Goal: Task Accomplishment & Management: Manage account settings

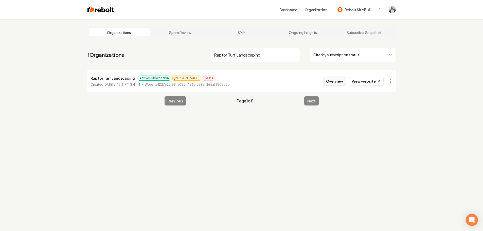
type input "Raptor Turf Landscaping"
click at [332, 80] on button "Overview" at bounding box center [334, 81] width 23 height 9
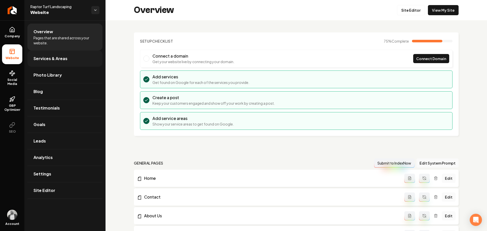
click at [64, 60] on span "Services & Areas" at bounding box center [50, 59] width 34 height 6
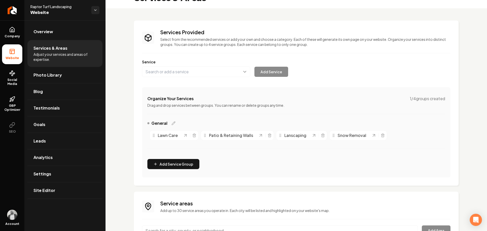
scroll to position [10, 0]
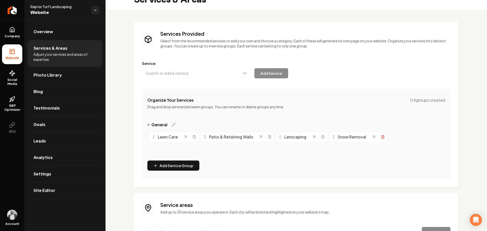
click at [383, 137] on line "Main content area" at bounding box center [383, 137] width 0 height 1
click at [269, 136] on icon "Main content area" at bounding box center [270, 137] width 4 height 4
click at [195, 71] on button "Main content area" at bounding box center [196, 73] width 108 height 11
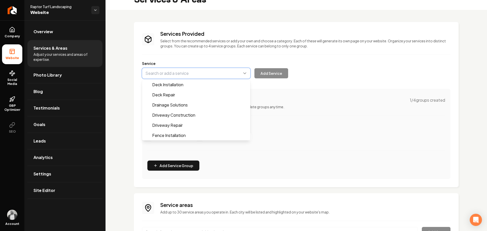
paste input "Paver Patios"
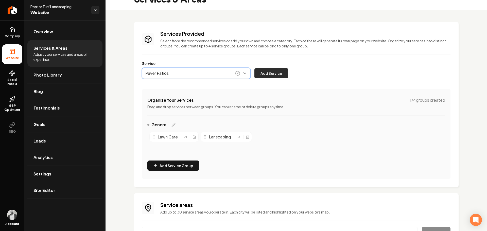
type input "Paver Patios"
click at [264, 75] on button "Add Service" at bounding box center [271, 73] width 34 height 10
click at [195, 69] on button "Main content area" at bounding box center [196, 73] width 108 height 11
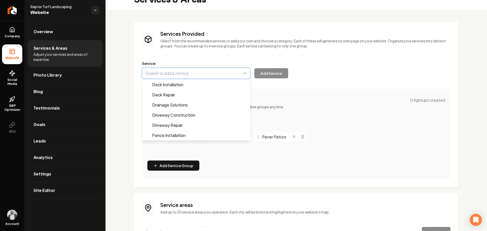
paste input "Retaining Walls"
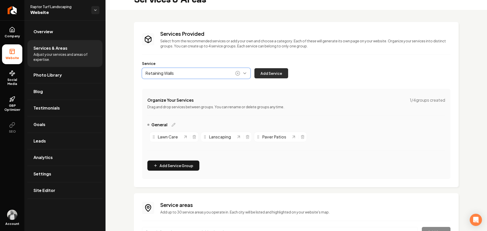
type input "Retaining Walls"
drag, startPoint x: 270, startPoint y: 74, endPoint x: 278, endPoint y: 79, distance: 9.6
click at [270, 74] on button "Add Service" at bounding box center [271, 73] width 34 height 10
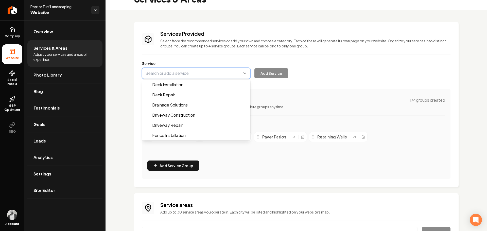
click at [210, 72] on button "Main content area" at bounding box center [196, 73] width 108 height 11
paste input "Flower Beds"
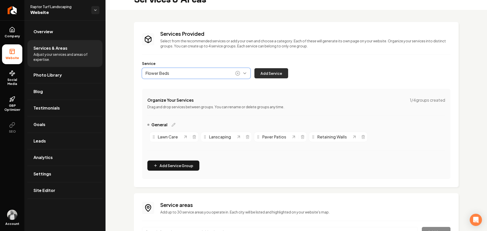
type input "Flower Beds"
click at [266, 76] on button "Add Service" at bounding box center [271, 73] width 34 height 10
click at [200, 75] on button "Main content area" at bounding box center [196, 73] width 108 height 11
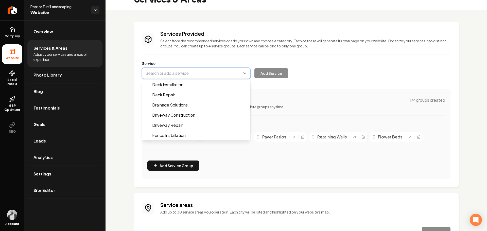
paste input "Landscape Edging"
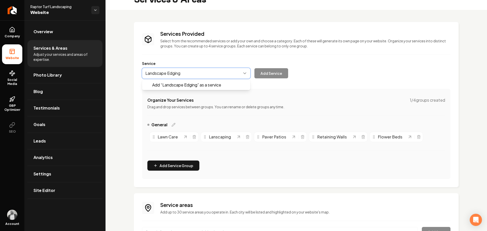
drag, startPoint x: 189, startPoint y: 85, endPoint x: 202, endPoint y: 87, distance: 13.1
type input "Landscape Edging"
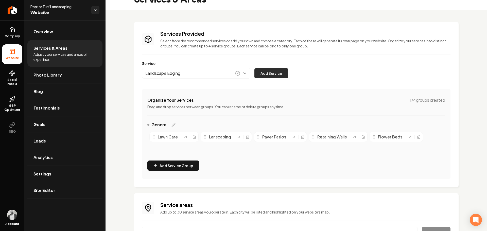
click at [263, 73] on button "Add Service" at bounding box center [271, 73] width 34 height 10
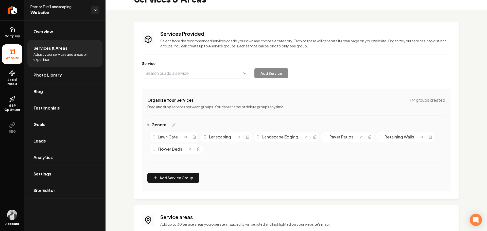
scroll to position [73, 0]
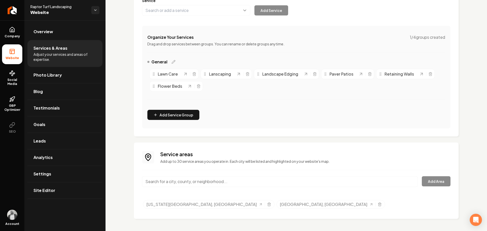
click at [238, 180] on input "Main content area" at bounding box center [280, 181] width 276 height 11
paste input "Solon"
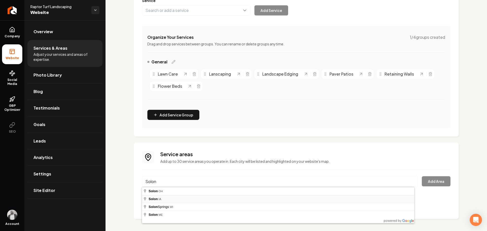
type input "Solon, [GEOGRAPHIC_DATA]"
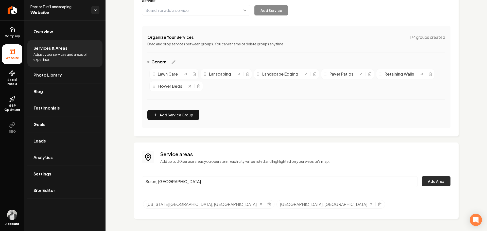
click at [427, 183] on button "Add Area" at bounding box center [436, 181] width 29 height 10
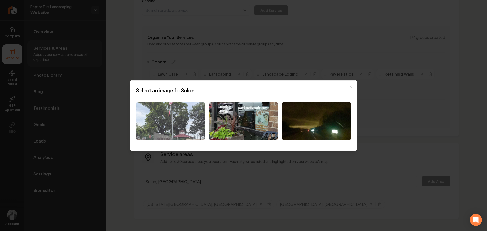
click at [182, 125] on img at bounding box center [170, 121] width 69 height 39
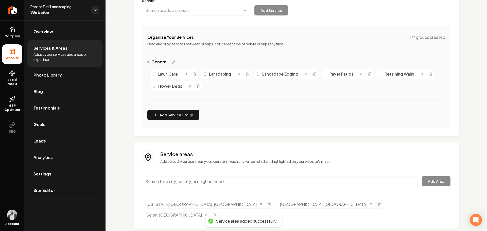
click at [250, 179] on input "Main content area" at bounding box center [280, 181] width 276 height 11
paste input "West Branch"
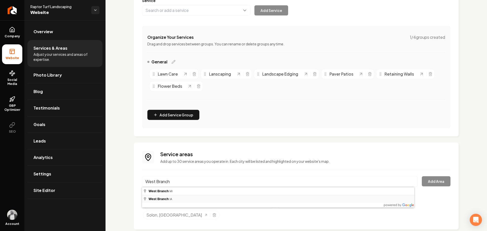
type input "[GEOGRAPHIC_DATA], [GEOGRAPHIC_DATA]"
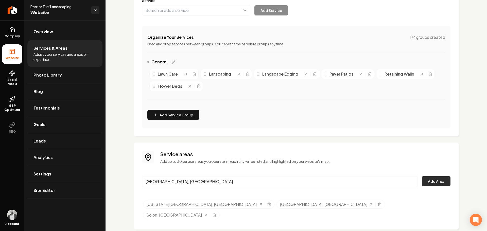
click at [422, 181] on button "Add Area" at bounding box center [436, 181] width 29 height 10
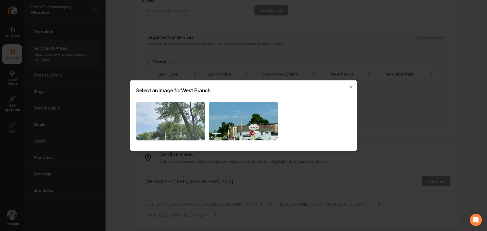
click at [163, 123] on img at bounding box center [170, 121] width 69 height 39
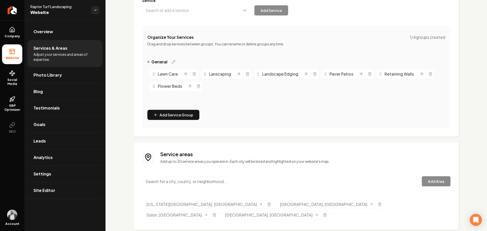
click at [237, 180] on input "Main content area" at bounding box center [280, 181] width 276 height 11
paste input "muscatine"
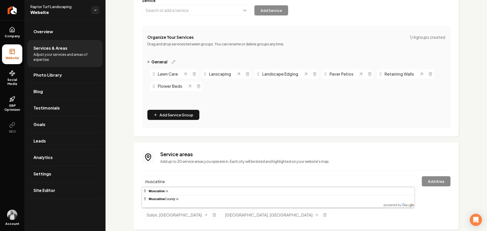
type input "Muscatine, IA"
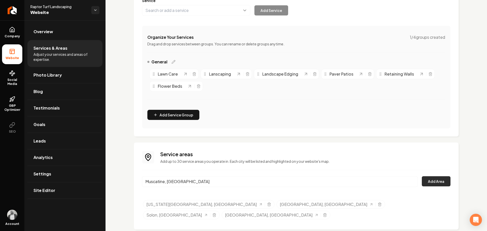
click at [426, 179] on button "Add Area" at bounding box center [436, 181] width 29 height 10
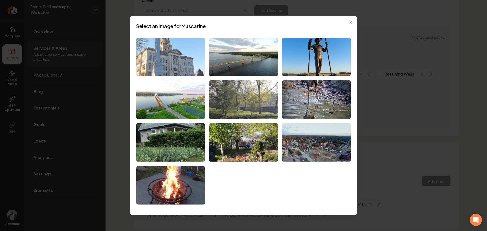
click at [178, 67] on img at bounding box center [170, 57] width 69 height 39
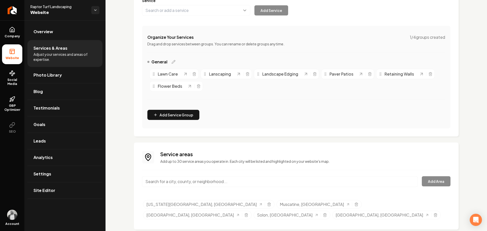
click at [240, 178] on input "Main content area" at bounding box center [280, 181] width 276 height 11
paste input "Tipton"
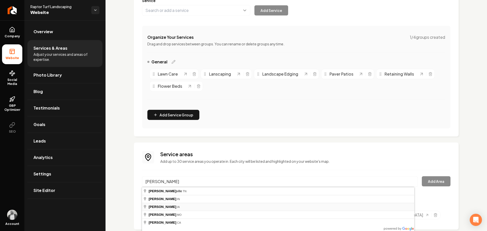
type input "Tipton, IA"
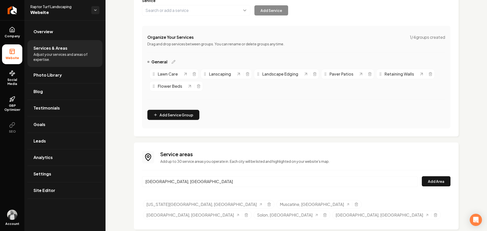
click at [277, 182] on input "Tipton, IA" at bounding box center [280, 181] width 276 height 11
click at [429, 182] on button "Add Area" at bounding box center [436, 181] width 29 height 10
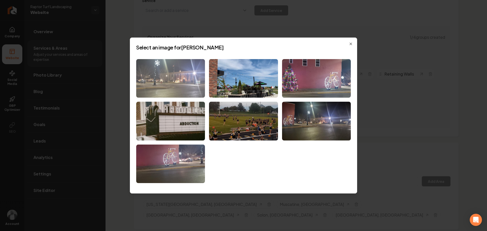
click at [187, 91] on img at bounding box center [170, 78] width 69 height 39
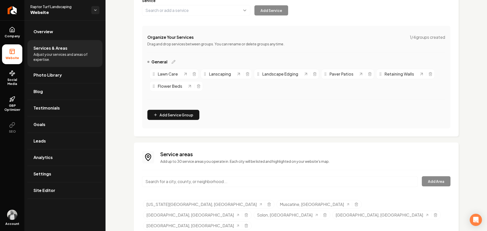
click at [248, 182] on input "Main content area" at bounding box center [280, 181] width 276 height 11
paste input "Clarence"
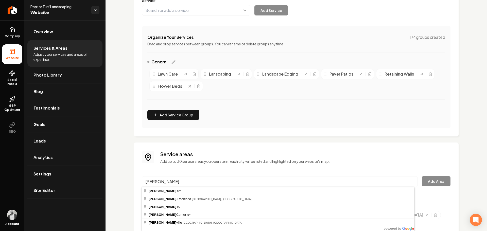
type input "Clarence, IA"
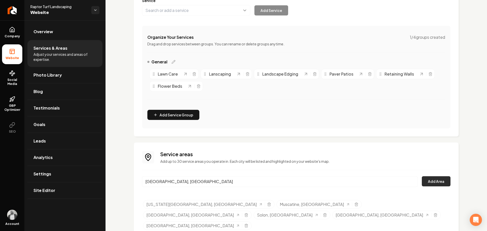
click at [427, 180] on button "Add Area" at bounding box center [436, 181] width 29 height 10
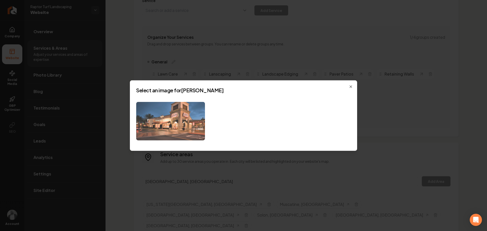
click at [177, 126] on img at bounding box center [170, 121] width 69 height 39
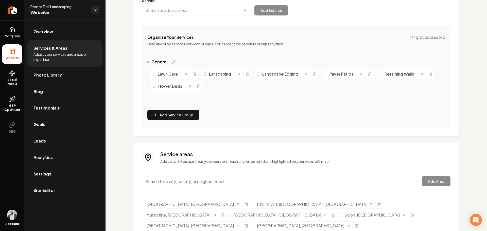
scroll to position [84, 0]
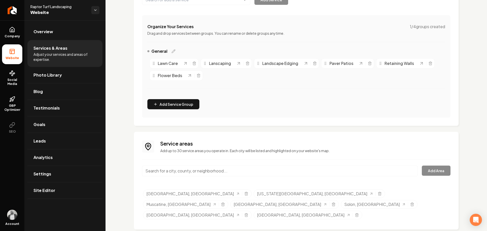
click at [209, 172] on input "Main content area" at bounding box center [280, 171] width 276 height 11
paste input "Cedar Rapids"
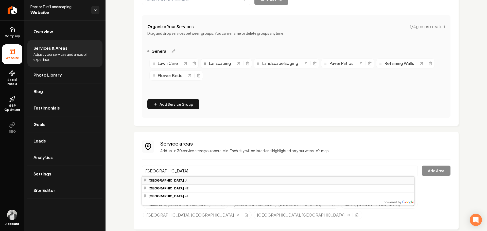
type input "Cedar Rapids, IA"
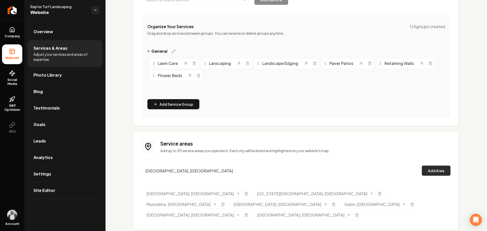
click at [434, 172] on button "Add Area" at bounding box center [436, 171] width 29 height 10
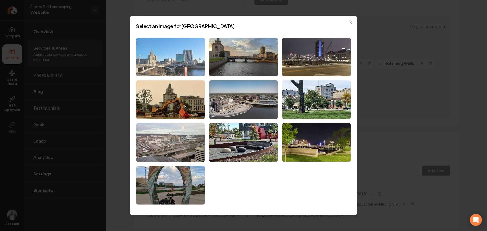
click at [176, 63] on img at bounding box center [170, 57] width 69 height 39
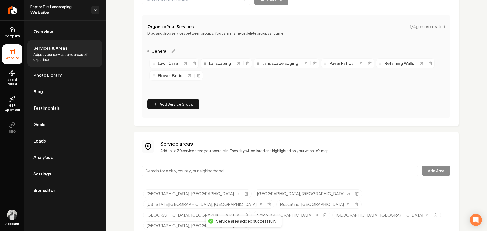
click at [214, 168] on input "Main content area" at bounding box center [280, 171] width 276 height 11
paste input "Mt. Vernon"
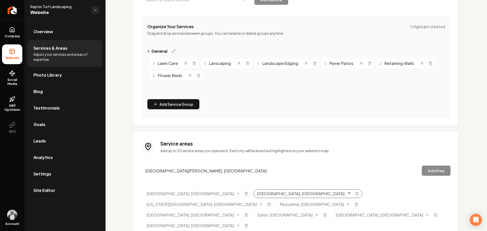
drag, startPoint x: 183, startPoint y: 196, endPoint x: 203, endPoint y: 194, distance: 19.6
click at [226, 169] on input "Mt Vernon, VA" at bounding box center [280, 171] width 276 height 11
click at [225, 169] on input "Mt Vernon, VA" at bounding box center [280, 171] width 276 height 11
click at [225, 168] on input "Mt Vernon, VA" at bounding box center [280, 171] width 276 height 11
paste input ". Vernon"
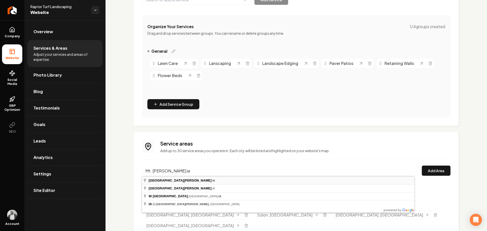
type input "Mt Vernon, IA"
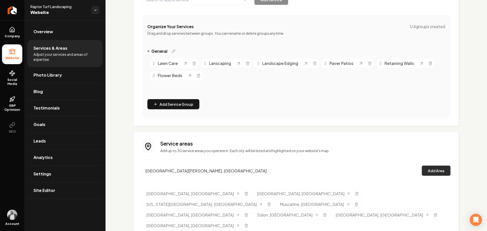
click at [428, 171] on button "Add Area" at bounding box center [436, 171] width 29 height 10
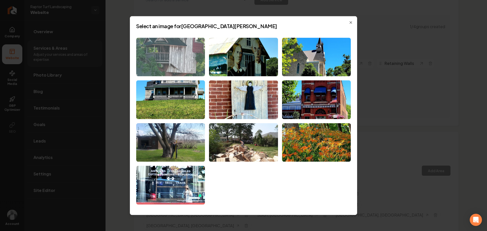
click at [175, 62] on img at bounding box center [170, 57] width 69 height 39
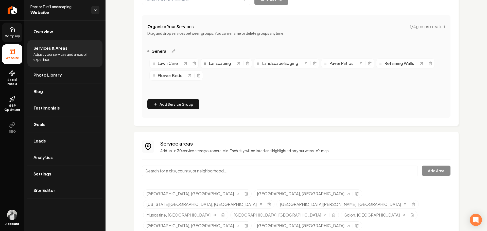
click at [11, 31] on icon at bounding box center [12, 30] width 6 height 6
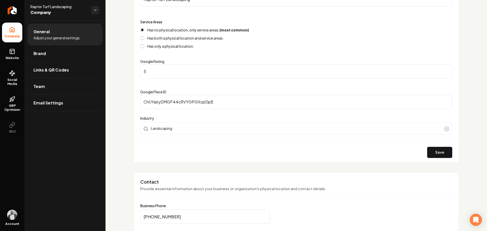
scroll to position [109, 0]
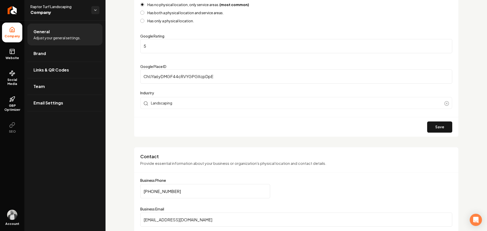
click at [39, 54] on span "Brand" at bounding box center [39, 53] width 12 height 6
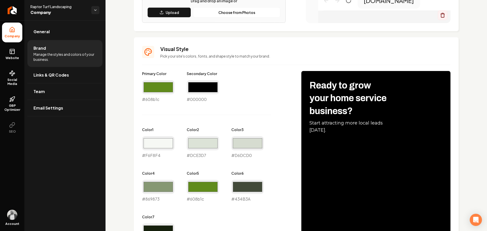
scroll to position [59, 0]
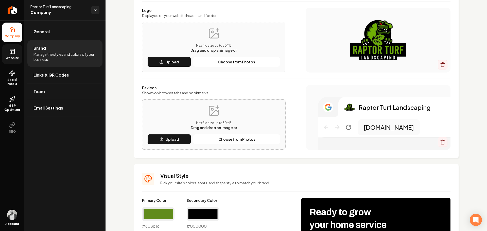
click at [11, 56] on span "Website" at bounding box center [13, 58] width 18 height 4
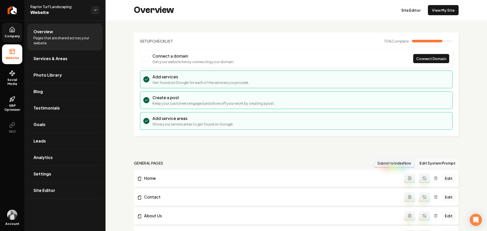
click at [16, 34] on link "Company" at bounding box center [12, 33] width 20 height 20
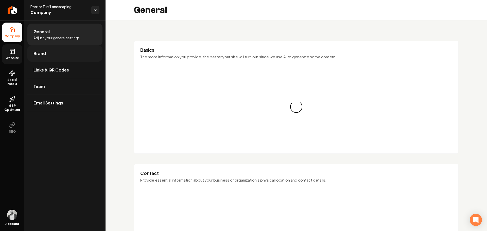
click at [49, 51] on link "Brand" at bounding box center [64, 53] width 75 height 16
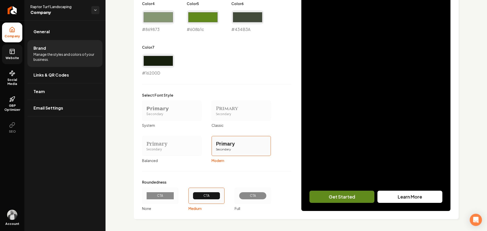
scroll to position [355, 0]
drag, startPoint x: 251, startPoint y: 197, endPoint x: 254, endPoint y: 199, distance: 3.2
click at [251, 197] on div "CTA" at bounding box center [252, 196] width 19 height 4
click at [238, 197] on button "CTA Full" at bounding box center [236, 196] width 4 height 4
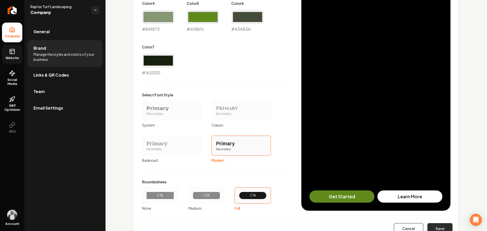
click at [439, 227] on button "Save" at bounding box center [439, 228] width 25 height 11
type input "#f6f8f4"
type input "#dce3d7"
type input "#d6dcd0"
type input "#434b3a"
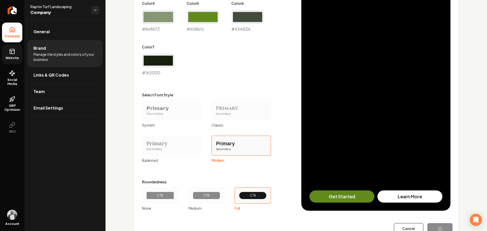
type input "#16200d"
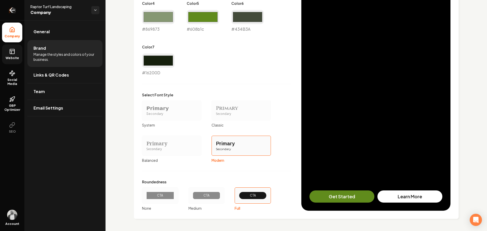
click at [10, 10] on icon "Return to dashboard" at bounding box center [12, 10] width 5 height 0
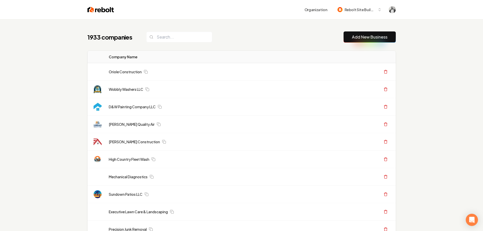
click at [247, 39] on div "1933 companies Add New Business" at bounding box center [242, 36] width 308 height 11
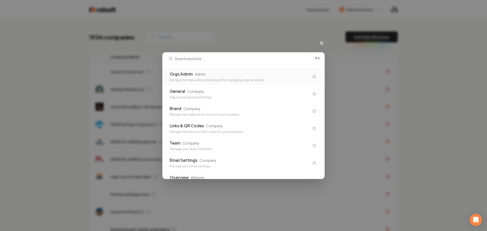
drag, startPoint x: 194, startPoint y: 73, endPoint x: 252, endPoint y: 44, distance: 65.5
click at [194, 74] on div "Orgs Admin Admin" at bounding box center [240, 74] width 140 height 6
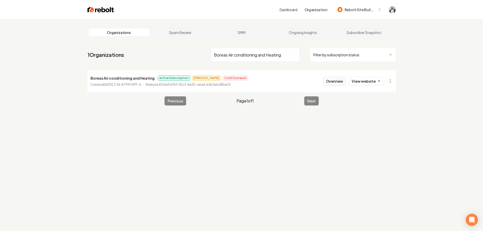
type input "Boreas Air conditioning and Heating"
click at [330, 80] on button "Overview" at bounding box center [334, 81] width 23 height 9
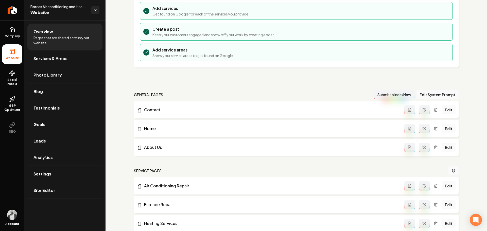
scroll to position [76, 0]
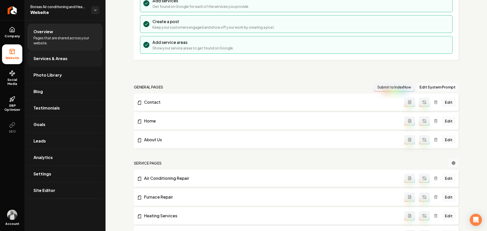
click at [59, 56] on span "Services & Areas" at bounding box center [50, 59] width 34 height 6
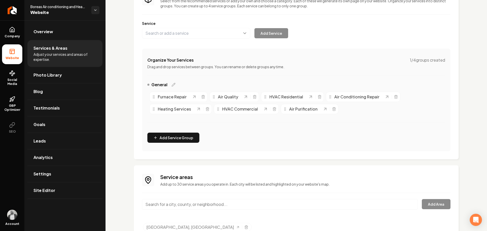
scroll to position [51, 0]
click at [323, 66] on p "Drag and drop services between groups. You can rename or delete groups anytime." at bounding box center [296, 66] width 298 height 5
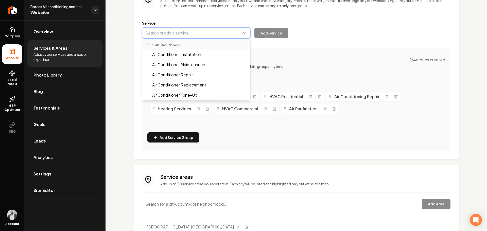
click at [187, 32] on button "Main content area" at bounding box center [196, 33] width 108 height 11
paste input "AC Replacement"
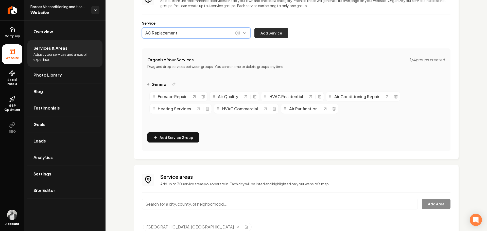
type input "AC Replacement"
drag, startPoint x: 267, startPoint y: 33, endPoint x: 274, endPoint y: 39, distance: 9.2
click at [267, 33] on button "Add Service" at bounding box center [271, 33] width 34 height 10
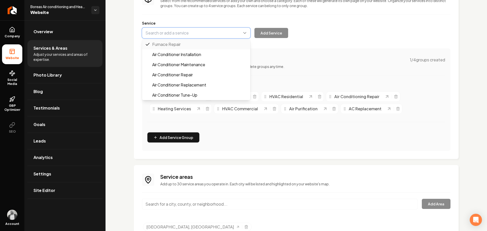
click at [207, 34] on button "Main content area" at bounding box center [196, 33] width 108 height 11
paste input "New Installations"
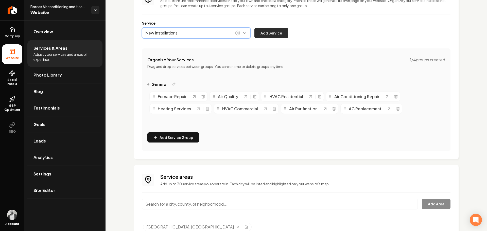
type input "New Installations"
drag, startPoint x: 269, startPoint y: 33, endPoint x: 270, endPoint y: 36, distance: 3.3
click at [270, 33] on button "Add Service" at bounding box center [271, 33] width 34 height 10
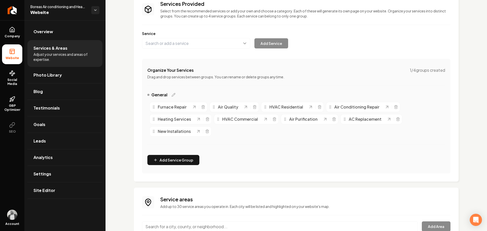
scroll to position [35, 0]
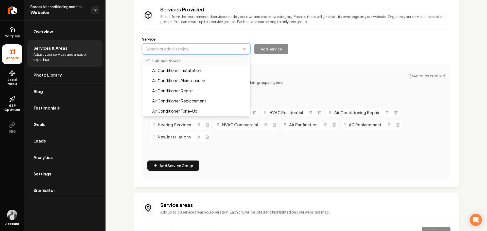
click at [183, 49] on button "Main content area" at bounding box center [196, 49] width 108 height 11
paste input "Commercial HVAC Services:"
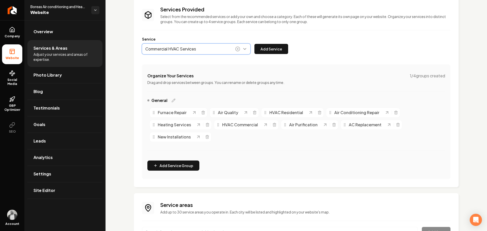
type input "Commercial HVAC Services"
click at [274, 51] on button "Add Service" at bounding box center [271, 49] width 34 height 10
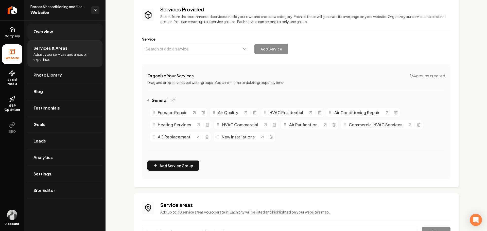
click at [42, 32] on span "Overview" at bounding box center [43, 32] width 20 height 6
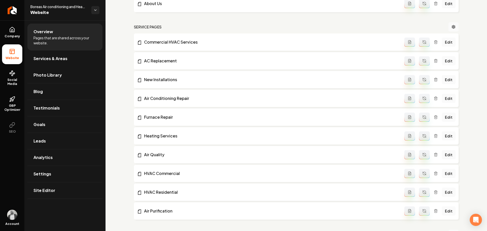
scroll to position [187, 0]
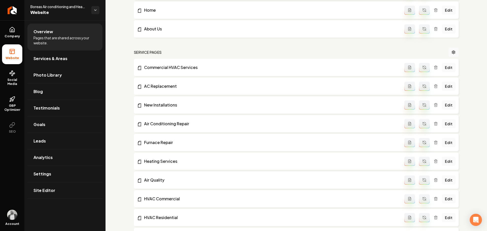
click at [408, 67] on icon "Main content area" at bounding box center [410, 67] width 4 height 4
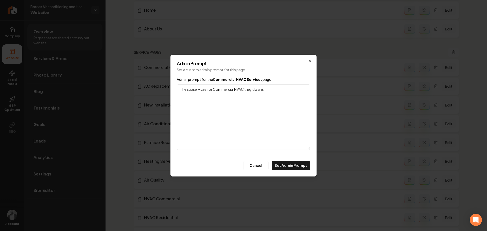
click at [198, 100] on textarea "The subservices for Commercial HVAC they do are:" at bounding box center [243, 116] width 133 height 65
paste textarea "- Restaurant AC Repair & Maintenance - Hospital AC Repairs & Maintenance - Offi…"
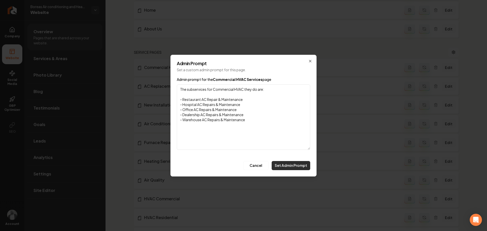
type textarea "The subservices for Commercial HVAC they do are: - Restaurant AC Repair & Maint…"
click at [292, 166] on button "Set Admin Prompt" at bounding box center [291, 165] width 39 height 9
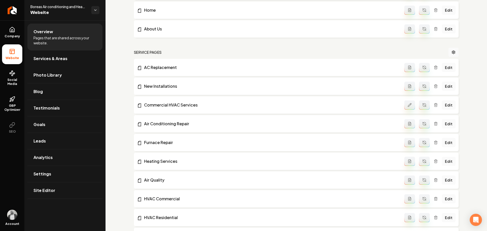
click at [422, 105] on icon "Main content area" at bounding box center [424, 105] width 4 height 4
click at [44, 59] on span "Services & Areas" at bounding box center [50, 59] width 34 height 6
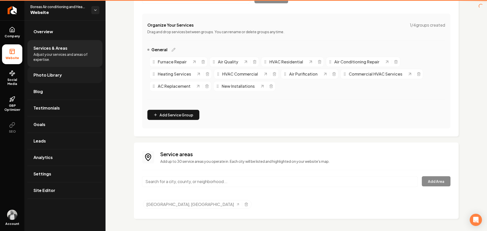
scroll to position [85, 0]
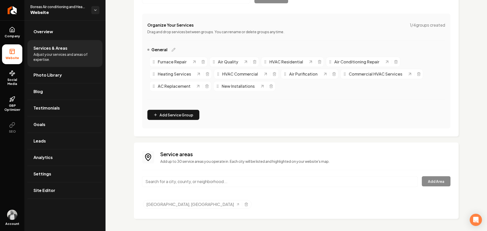
click at [234, 180] on input "Main content area" at bounding box center [280, 181] width 276 height 11
paste input "Sugarland"
click at [426, 179] on button "Add Area" at bounding box center [436, 181] width 29 height 10
click at [227, 180] on input "[GEOGRAPHIC_DATA], [GEOGRAPHIC_DATA]" at bounding box center [280, 181] width 276 height 11
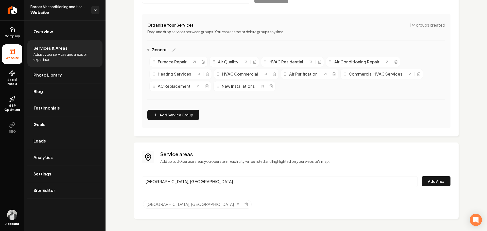
click at [227, 180] on input "[GEOGRAPHIC_DATA], [GEOGRAPHIC_DATA]" at bounding box center [280, 181] width 276 height 11
paste input "Richmond"
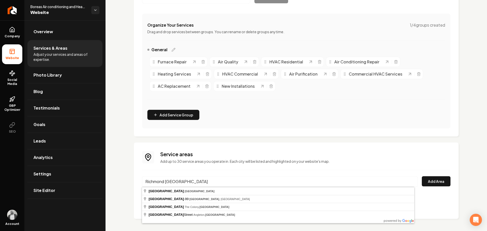
type input "[GEOGRAPHIC_DATA], [GEOGRAPHIC_DATA]"
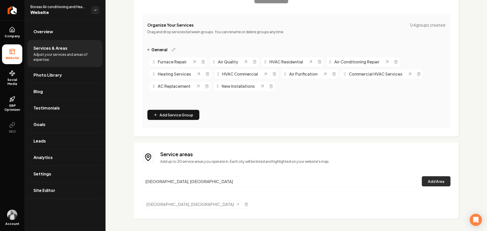
click at [426, 181] on button "Add Area" at bounding box center [436, 181] width 29 height 10
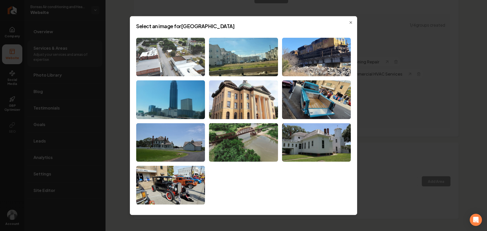
click at [185, 68] on img at bounding box center [170, 57] width 69 height 39
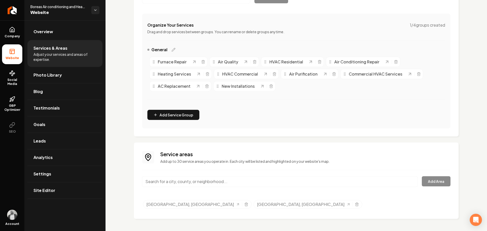
click at [235, 180] on input "Main content area" at bounding box center [280, 181] width 276 height 11
paste input "Houston"
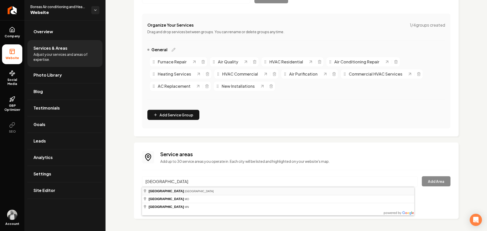
type input "[GEOGRAPHIC_DATA], [GEOGRAPHIC_DATA]"
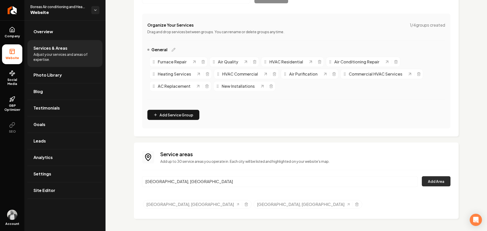
click at [428, 183] on button "Add Area" at bounding box center [436, 181] width 29 height 10
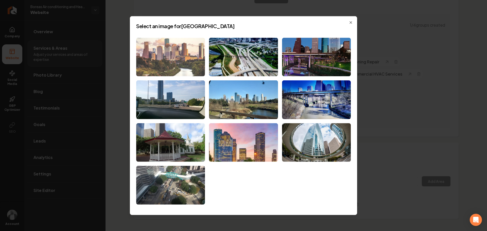
click at [187, 64] on img at bounding box center [170, 57] width 69 height 39
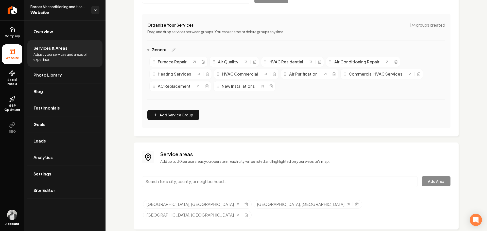
click at [231, 178] on input "Main content area" at bounding box center [280, 181] width 276 height 11
paste input "Katy"
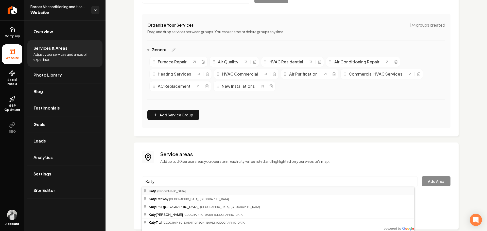
type input "[GEOGRAPHIC_DATA], [GEOGRAPHIC_DATA]"
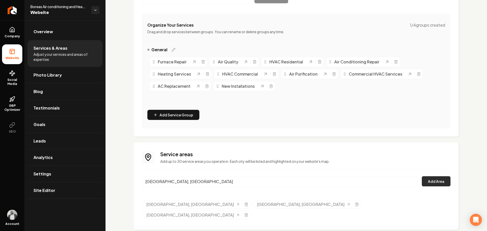
click at [426, 183] on button "Add Area" at bounding box center [436, 181] width 29 height 10
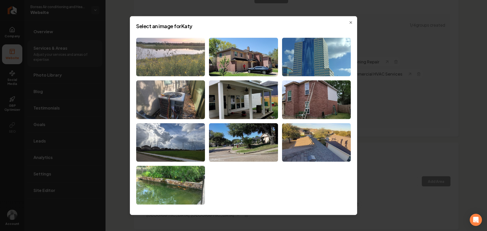
click at [187, 55] on img at bounding box center [170, 57] width 69 height 39
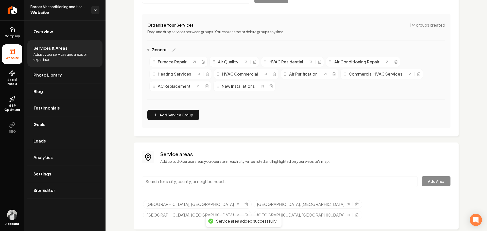
click at [209, 177] on input "Main content area" at bounding box center [280, 181] width 276 height 11
paste input "Rosenberg"
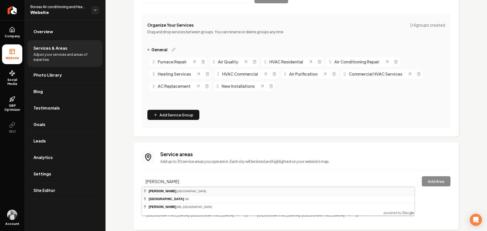
type input "[GEOGRAPHIC_DATA], [GEOGRAPHIC_DATA]"
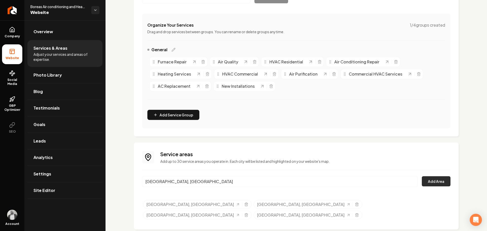
click at [429, 181] on button "Add Area" at bounding box center [436, 181] width 29 height 10
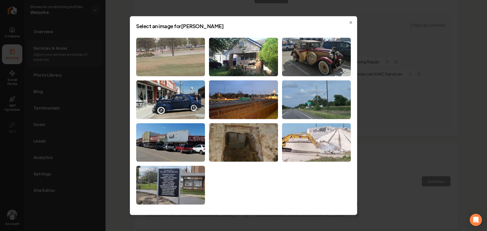
click at [178, 49] on img at bounding box center [170, 57] width 69 height 39
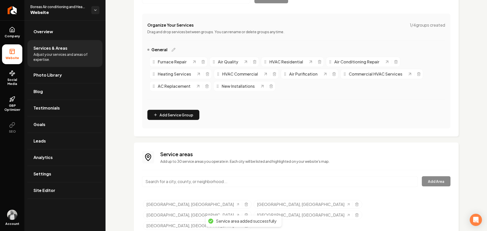
click at [216, 178] on input "Main content area" at bounding box center [280, 181] width 276 height 11
paste input "Fulshear"
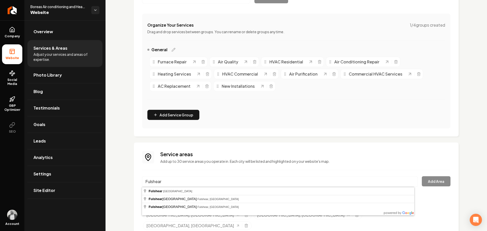
type input "Fulshear, [GEOGRAPHIC_DATA]"
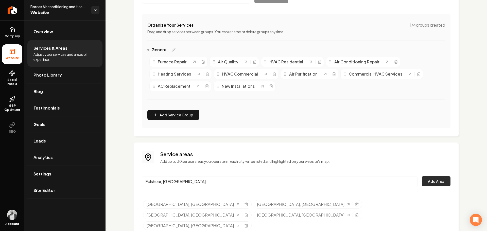
click at [434, 184] on button "Add Area" at bounding box center [436, 181] width 29 height 10
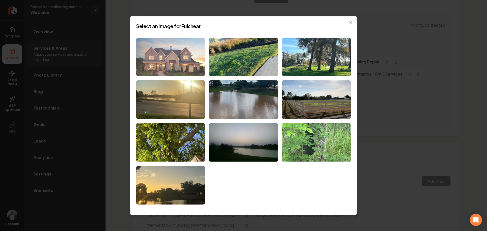
click at [171, 53] on img at bounding box center [170, 57] width 69 height 39
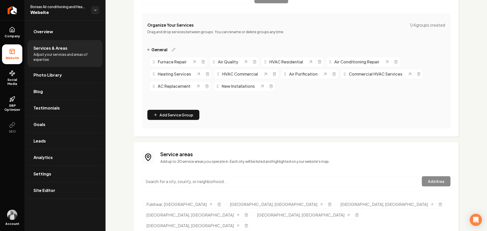
click at [236, 179] on input "Main content area" at bounding box center [280, 181] width 276 height 11
paste input "Simonton"
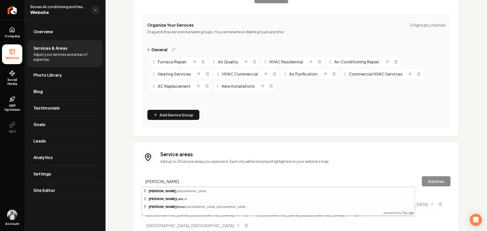
type input "[GEOGRAPHIC_DATA], [GEOGRAPHIC_DATA]"
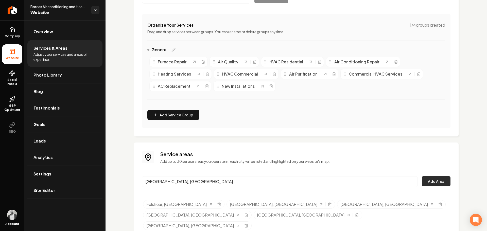
click at [433, 182] on button "Add Area" at bounding box center [436, 181] width 29 height 10
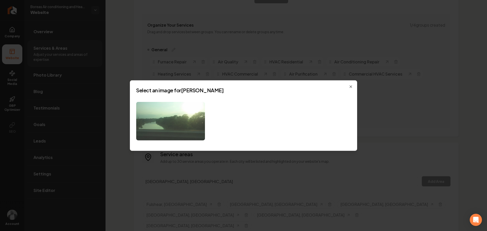
click at [170, 120] on img at bounding box center [170, 121] width 69 height 39
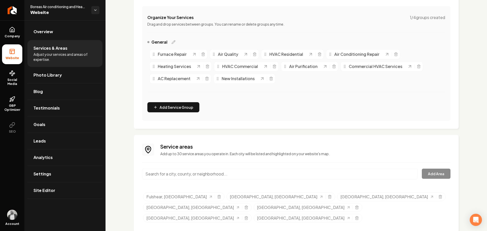
scroll to position [96, 0]
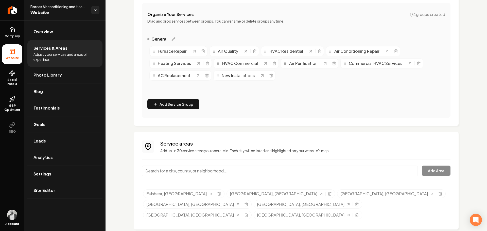
click at [234, 170] on input "Main content area" at bounding box center [280, 171] width 276 height 11
paste input "Missouri City"
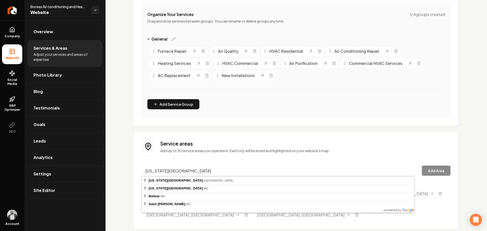
type input "[US_STATE][GEOGRAPHIC_DATA], [GEOGRAPHIC_DATA]"
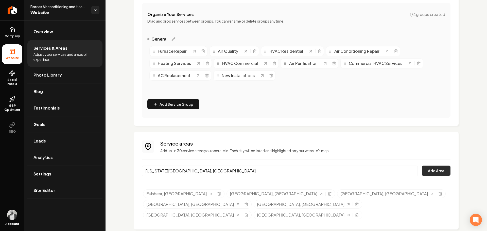
click at [425, 172] on button "Add Area" at bounding box center [436, 171] width 29 height 10
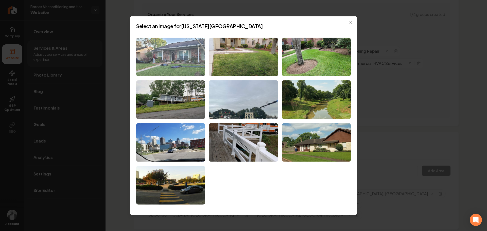
click at [187, 67] on img at bounding box center [170, 57] width 69 height 39
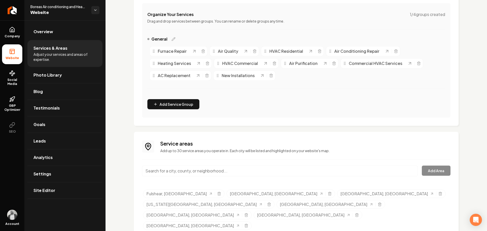
click at [241, 169] on input "Main content area" at bounding box center [280, 171] width 276 height 11
paste input "Mission Bend"
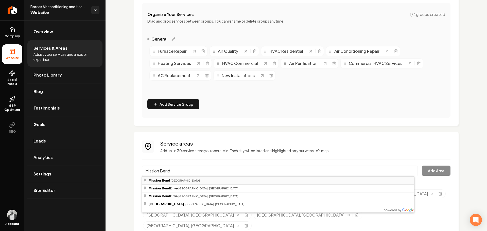
type input "[GEOGRAPHIC_DATA], [GEOGRAPHIC_DATA]"
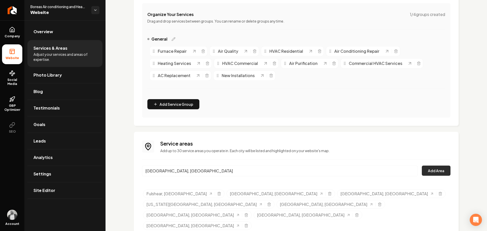
click at [430, 171] on button "Add Area" at bounding box center [436, 171] width 29 height 10
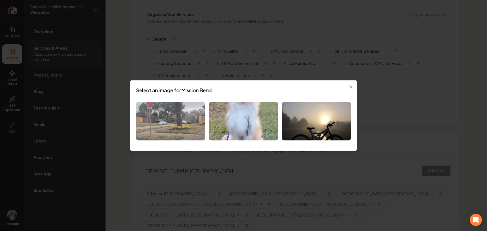
click at [182, 120] on img at bounding box center [170, 121] width 69 height 39
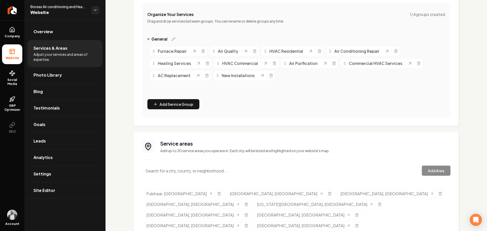
click at [235, 168] on input "Main content area" at bounding box center [280, 171] width 276 height 11
paste input "Stafford"
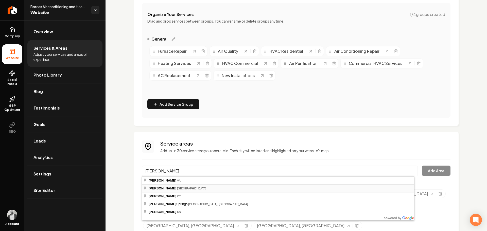
type input "[GEOGRAPHIC_DATA], [GEOGRAPHIC_DATA]"
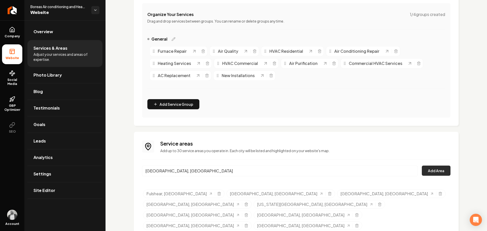
click at [427, 171] on button "Add Area" at bounding box center [436, 171] width 29 height 10
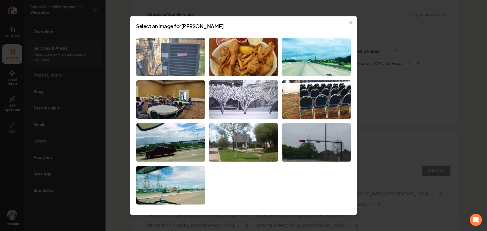
click at [177, 66] on img at bounding box center [170, 57] width 69 height 39
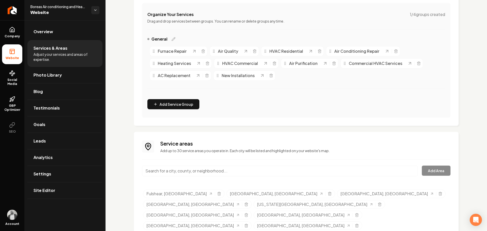
click at [251, 170] on input "Main content area" at bounding box center [280, 171] width 276 height 11
paste input "Thompsons"
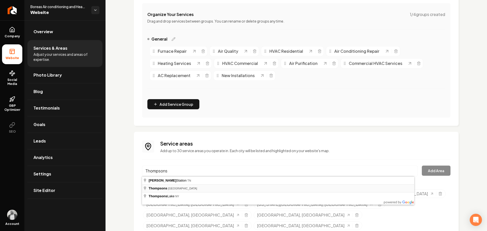
type input "Thompsons, [GEOGRAPHIC_DATA]"
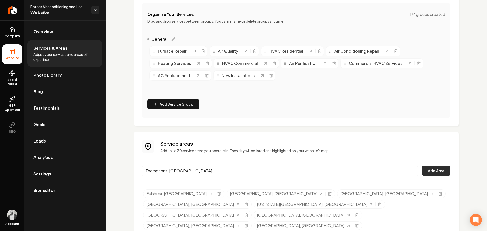
click at [434, 173] on button "Add Area" at bounding box center [436, 171] width 29 height 10
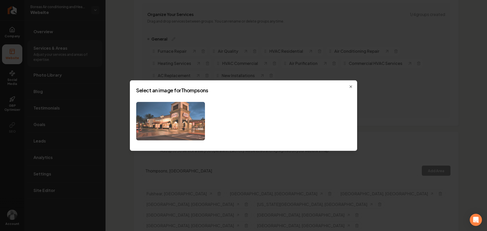
click at [176, 129] on img at bounding box center [170, 121] width 69 height 39
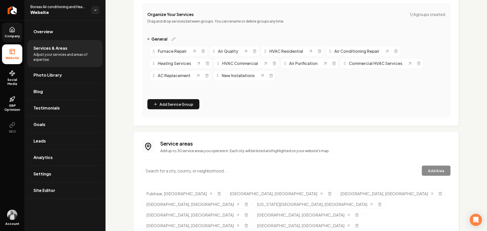
click at [8, 33] on link "Company" at bounding box center [12, 33] width 20 height 20
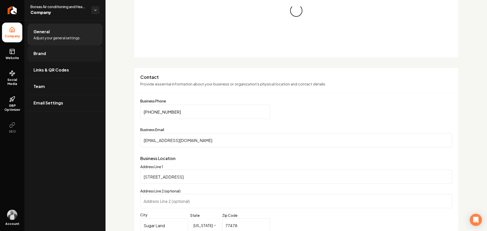
click at [52, 55] on link "Brand" at bounding box center [64, 53] width 75 height 16
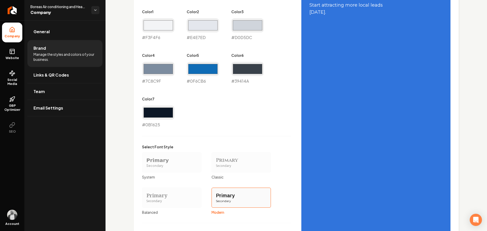
scroll to position [355, 0]
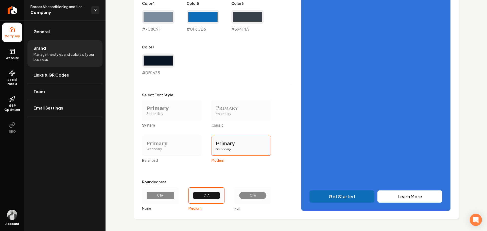
click at [253, 193] on div "CTA" at bounding box center [253, 196] width 28 height 8
click at [238, 194] on button "CTA Full" at bounding box center [236, 196] width 4 height 4
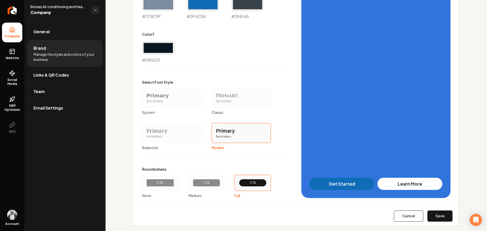
scroll to position [375, 0]
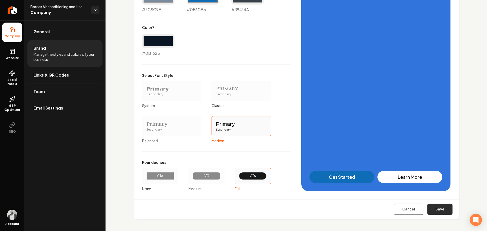
click at [440, 207] on button "Save" at bounding box center [439, 209] width 25 height 11
type input "#f3f4f6"
type input "#e4e7ed"
type input "#d0d5dc"
type input "#7c8c9f"
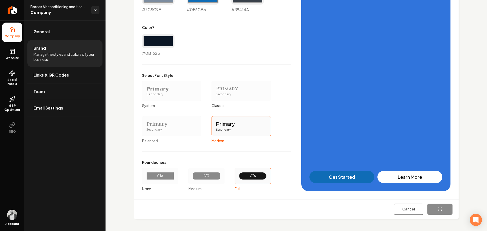
type input "#0f6cb6"
type input "#39414a"
type input "#0b1625"
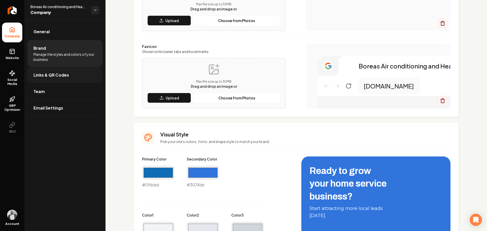
scroll to position [51, 0]
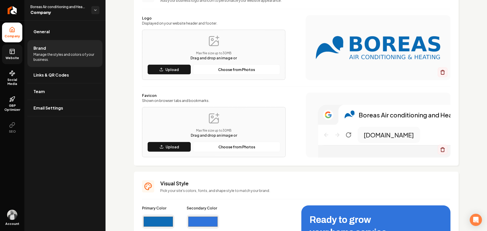
click at [11, 55] on link "Website" at bounding box center [12, 54] width 20 height 20
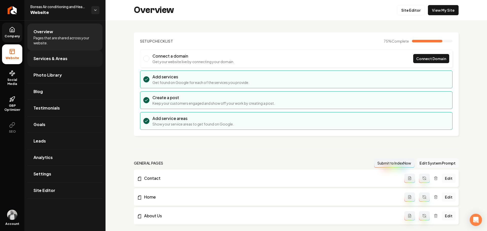
click at [61, 60] on span "Services & Areas" at bounding box center [50, 59] width 34 height 6
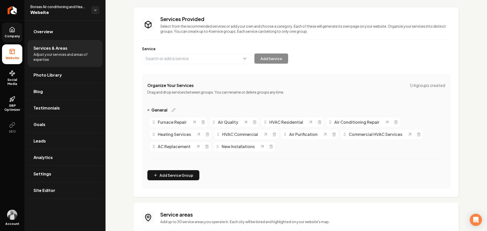
scroll to position [25, 0]
click at [273, 134] on icon "Main content area" at bounding box center [274, 134] width 4 height 4
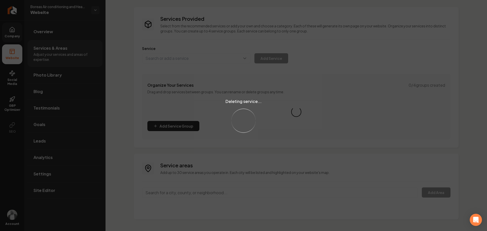
scroll to position [0, 0]
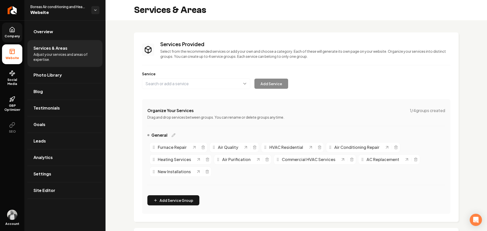
click at [14, 30] on icon at bounding box center [12, 30] width 6 height 6
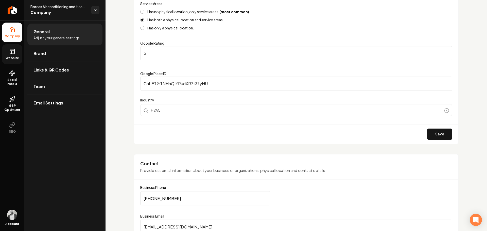
scroll to position [127, 0]
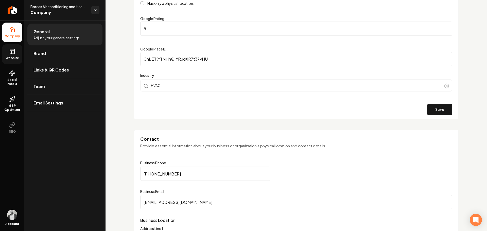
click at [212, 203] on input "info@boreashvac.com" at bounding box center [296, 202] width 312 height 14
paste input "nora@facciniassociates"
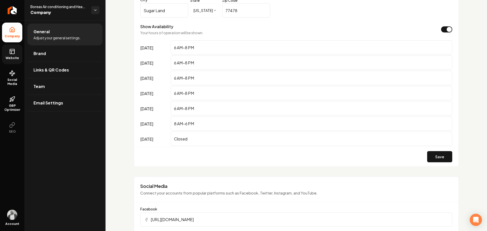
scroll to position [406, 0]
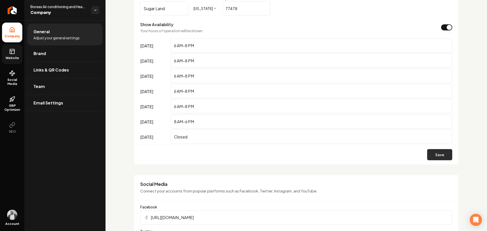
type input "nora@facciniassociates.com"
click at [434, 152] on button "Save" at bounding box center [439, 154] width 25 height 11
click at [12, 57] on span "Website" at bounding box center [13, 58] width 18 height 4
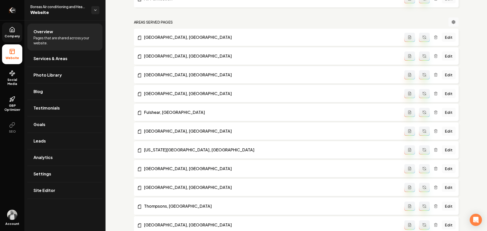
click at [9, 12] on icon "Return to dashboard" at bounding box center [12, 10] width 8 height 8
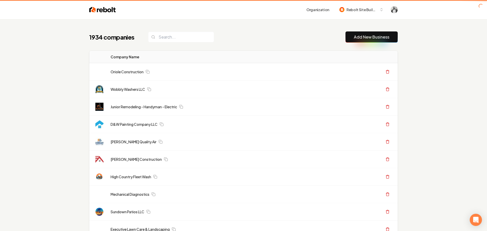
click at [235, 39] on div "1934 companies Add New Business" at bounding box center [243, 36] width 308 height 11
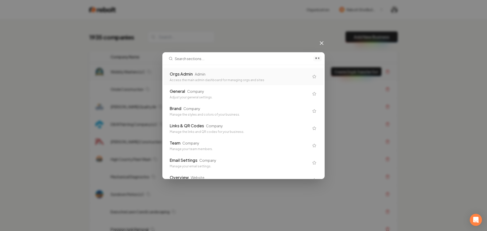
click at [181, 75] on div "Orgs Admin" at bounding box center [181, 74] width 23 height 6
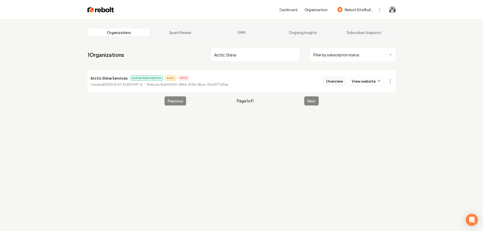
type input "Arctic Shine"
click at [328, 82] on button "Overview" at bounding box center [334, 81] width 23 height 9
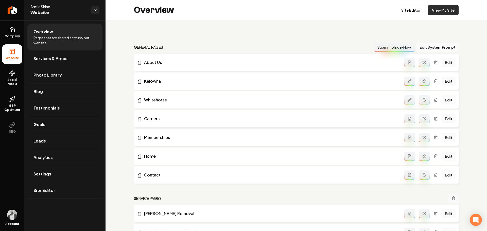
click at [439, 11] on link "View My Site" at bounding box center [443, 10] width 31 height 10
click at [51, 174] on link "Settings" at bounding box center [64, 174] width 75 height 16
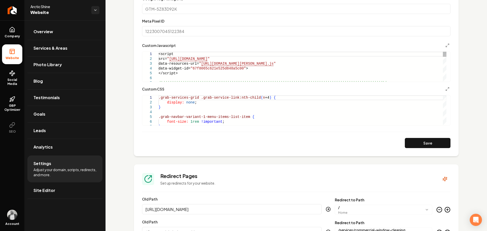
scroll to position [203, 0]
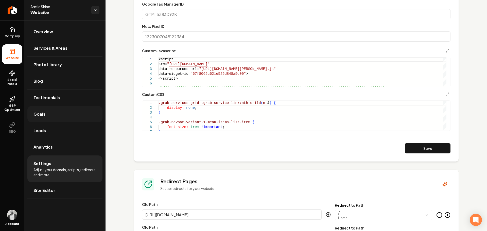
click at [69, 114] on link "Goals" at bounding box center [64, 114] width 75 height 16
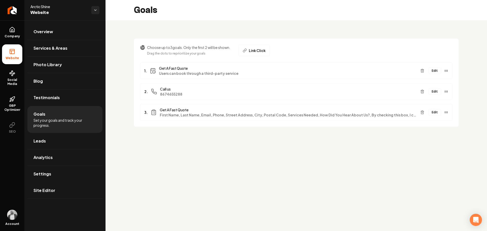
click at [436, 71] on button "Edit" at bounding box center [434, 70] width 13 height 7
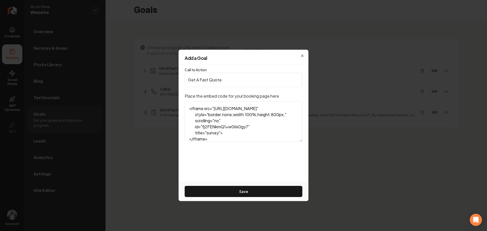
drag, startPoint x: 217, startPoint y: 135, endPoint x: 146, endPoint y: 76, distance: 92.4
click at [146, 75] on body "Company Website Social Media GBP Optimizer SEO Account Arctic Shine Website Ove…" at bounding box center [243, 115] width 487 height 231
click at [264, 139] on textarea "<iframe src="https://api.leadconnectorhq.com/widget/survey/fj2FENkmQ1xw0iIx0gy7…" at bounding box center [244, 121] width 118 height 41
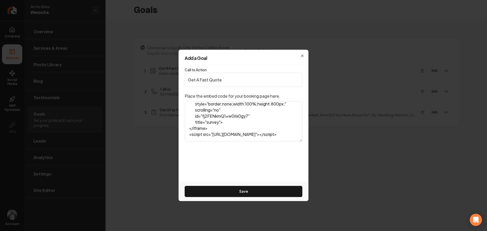
scroll to position [35, 0]
click at [223, 132] on textarea "<iframe src="https://api.leadconnectorhq.com/widget/survey/fj2FENkmQ1xw0iIx0gy7…" at bounding box center [244, 121] width 118 height 41
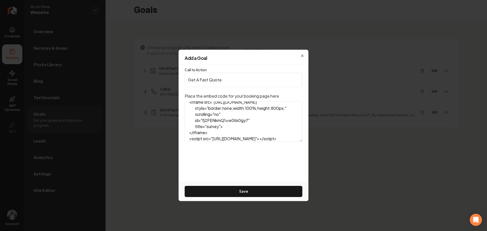
scroll to position [0, 0]
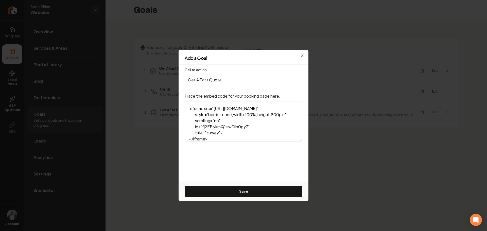
drag, startPoint x: 214, startPoint y: 133, endPoint x: 169, endPoint y: 92, distance: 60.9
click at [169, 92] on body "Company Website Social Media GBP Optimizer SEO Account Arctic Shine Website Ove…" at bounding box center [243, 115] width 487 height 231
paste textarea "src="https://api.leadconnectorhq.com/widget/survey/4xemyjSWqv06Ci7kvRUL" style=…"
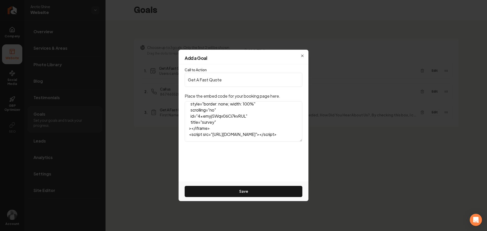
type textarea "<iframe src="https://api.leadconnectorhq.com/widget/survey/4xemyjSWqv06Ci7kvRUL…"
click at [247, 190] on button "Save" at bounding box center [244, 191] width 118 height 11
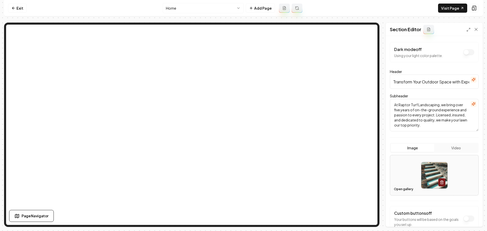
click at [405, 189] on button "Open gallery" at bounding box center [403, 189] width 23 height 8
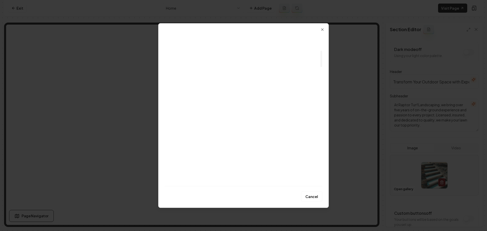
scroll to position [82, 0]
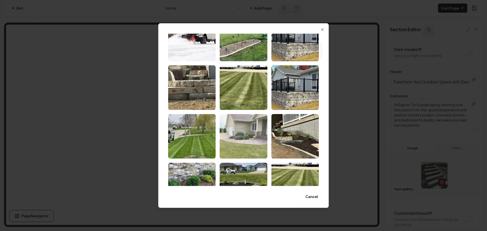
click at [243, 130] on img "Select image image_689641785c7cd75eb8be9a3a.jpg" at bounding box center [243, 136] width 47 height 45
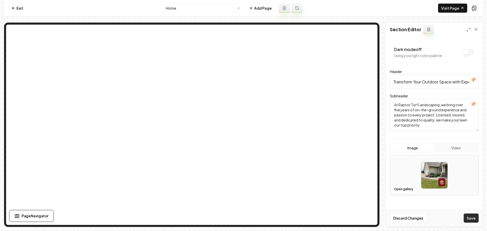
click at [467, 217] on button "Save" at bounding box center [471, 218] width 15 height 9
click at [199, 14] on nav "Exit Home Add Page Visit Page" at bounding box center [243, 8] width 479 height 16
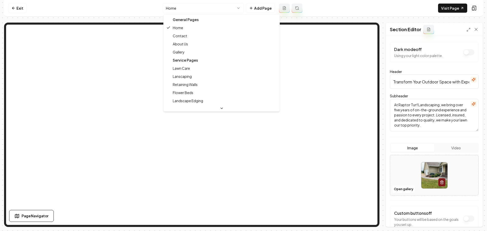
click at [203, 12] on html "Computer Required This feature is only available on a computer. Please switch t…" at bounding box center [243, 115] width 487 height 231
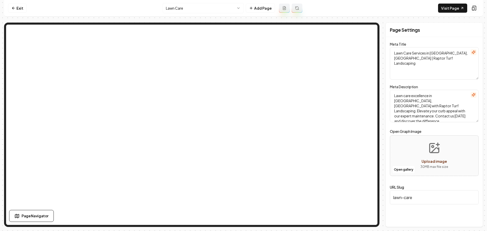
click at [207, 10] on html "Computer Required This feature is only available on a computer. Please switch t…" at bounding box center [243, 115] width 487 height 231
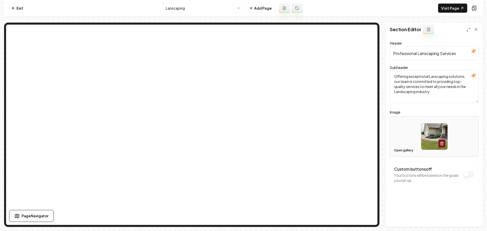
click at [396, 149] on button "Open gallery" at bounding box center [403, 150] width 23 height 8
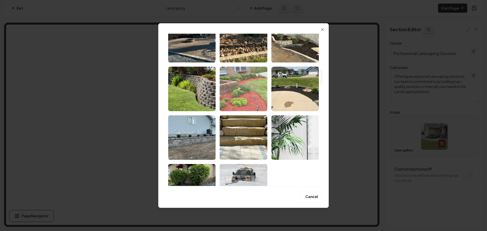
scroll to position [330, 0]
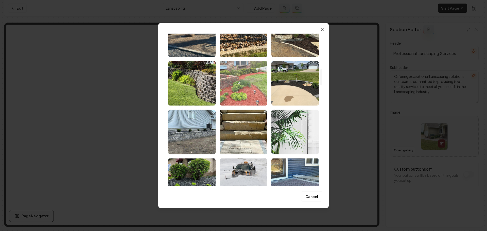
click at [244, 98] on img "Select image image_689641775c7cd75eb8be9352.jpg" at bounding box center [243, 83] width 47 height 45
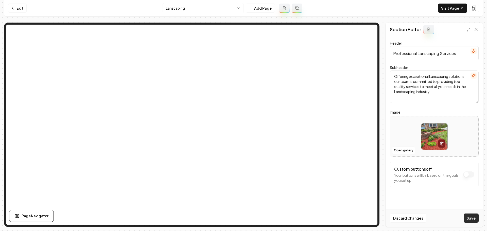
click at [470, 217] on button "Save" at bounding box center [471, 218] width 15 height 9
click at [188, 7] on html "Computer Required This feature is only available on a computer. Please switch t…" at bounding box center [243, 115] width 487 height 231
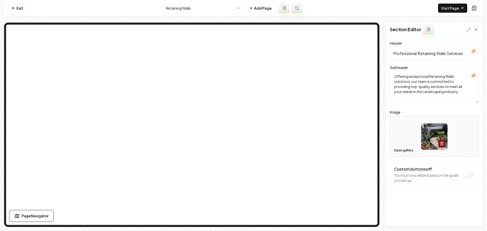
click at [401, 150] on button "Open gallery" at bounding box center [403, 150] width 23 height 8
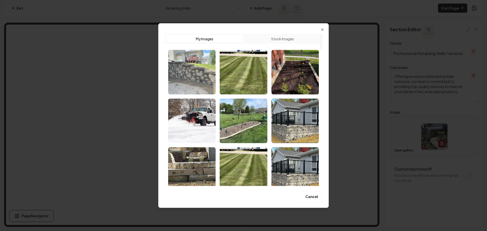
click at [197, 78] on img "Select image image_689641775c7cd75eb8be964e.jpg" at bounding box center [191, 72] width 47 height 45
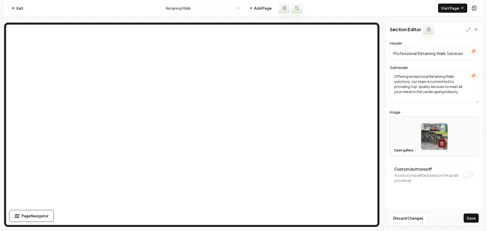
click at [469, 216] on button "Save" at bounding box center [471, 218] width 15 height 9
click at [216, 9] on html "Computer Required This feature is only available on a computer. Please switch t…" at bounding box center [243, 115] width 487 height 231
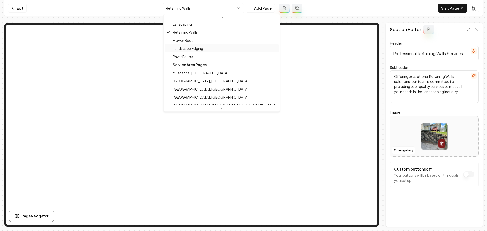
scroll to position [51, 0]
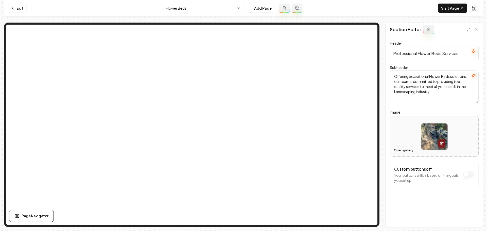
click at [400, 149] on button "Open gallery" at bounding box center [403, 150] width 23 height 8
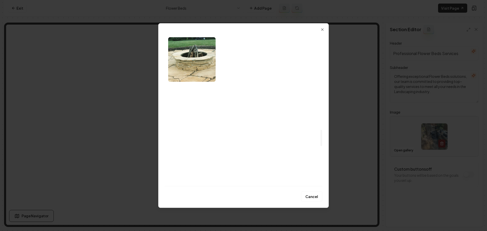
scroll to position [939, 0]
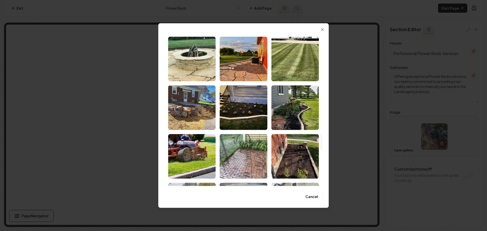
click at [245, 109] on img "Select image image_68963ef15c7cd75eb8b0f348.jpeg" at bounding box center [243, 107] width 47 height 45
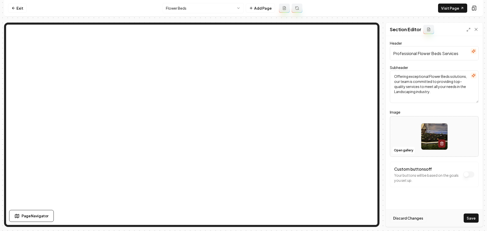
drag, startPoint x: 472, startPoint y: 217, endPoint x: 408, endPoint y: 216, distance: 64.7
click at [472, 217] on button "Save" at bounding box center [471, 218] width 15 height 9
click at [199, 9] on html "Computer Required This feature is only available on a computer. Please switch t…" at bounding box center [243, 115] width 487 height 231
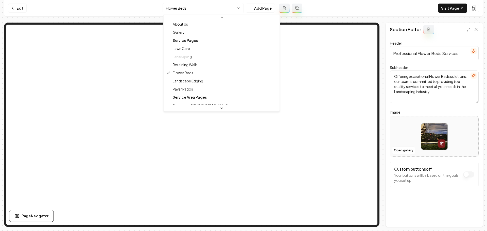
scroll to position [51, 0]
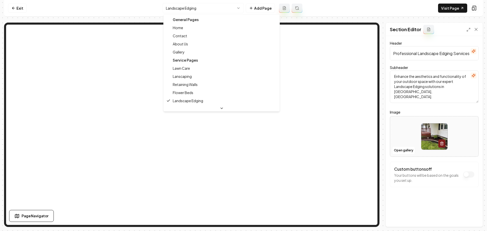
click at [209, 13] on html "Computer Required This feature is only available on a computer. Please switch t…" at bounding box center [243, 115] width 487 height 231
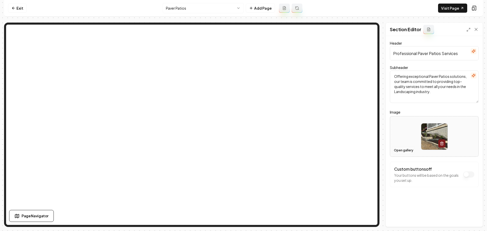
click at [403, 149] on button "Open gallery" at bounding box center [403, 150] width 23 height 8
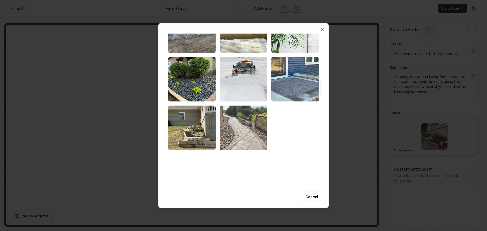
scroll to position [457, 0]
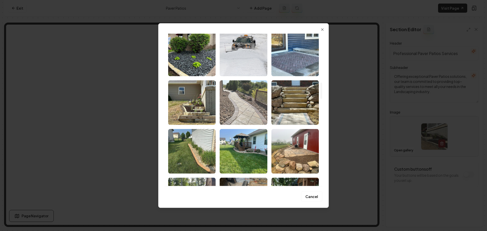
click at [245, 110] on img "Select image image_689641775c7cd75eb8be92d5.jpg" at bounding box center [243, 102] width 47 height 45
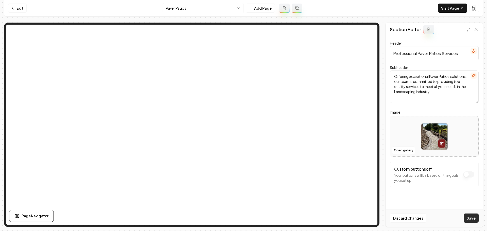
click at [474, 218] on button "Save" at bounding box center [471, 218] width 15 height 9
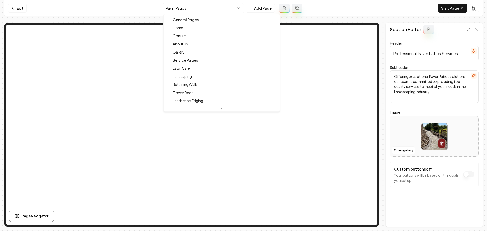
click at [205, 11] on html "Computer Required This feature is only available on a computer. Please switch t…" at bounding box center [243, 115] width 487 height 231
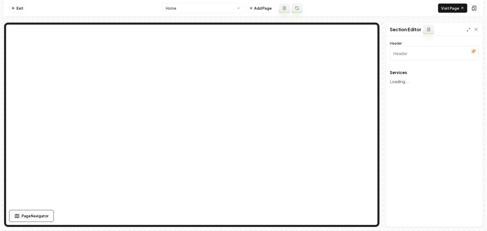
type input "Our Expert Services"
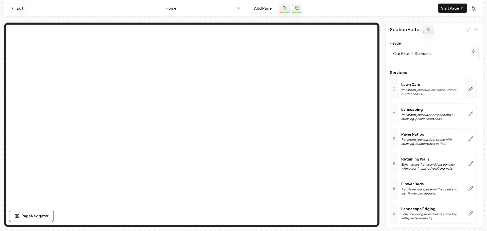
click at [470, 90] on button "button" at bounding box center [471, 89] width 12 height 21
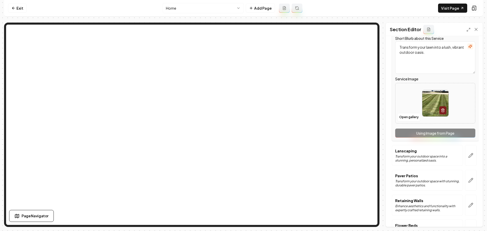
scroll to position [76, 0]
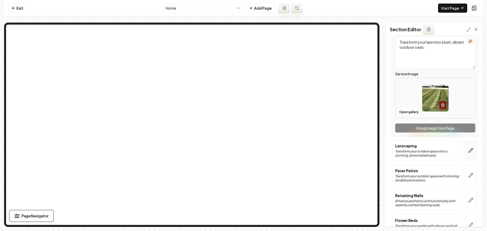
click at [468, 150] on icon "button" at bounding box center [470, 150] width 5 height 5
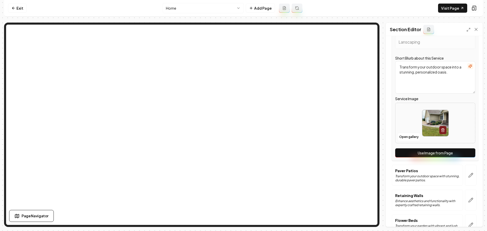
click at [439, 155] on button "Use Image from Page" at bounding box center [435, 152] width 80 height 9
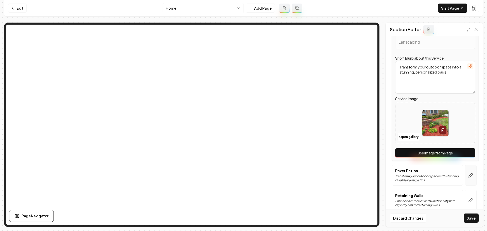
click at [469, 171] on button "button" at bounding box center [471, 175] width 12 height 21
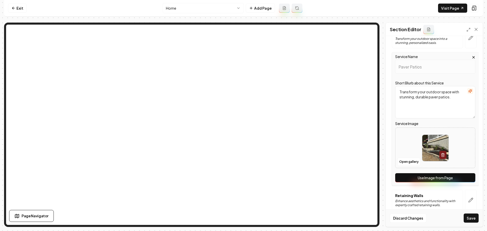
click at [439, 175] on button "Use Image from Page" at bounding box center [435, 177] width 80 height 9
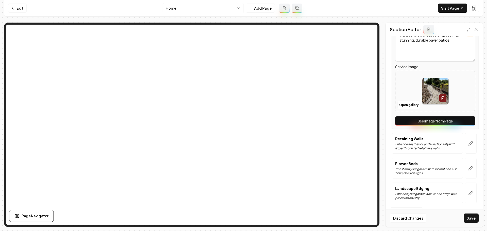
click at [468, 141] on icon "button" at bounding box center [470, 143] width 5 height 5
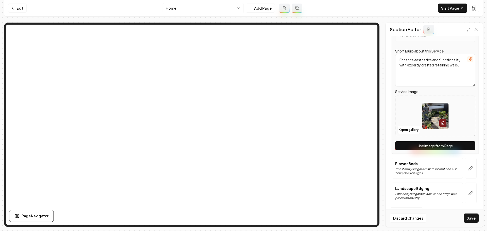
click at [437, 144] on button "Use Image from Page" at bounding box center [435, 145] width 80 height 9
click at [469, 167] on icon "button" at bounding box center [471, 168] width 4 height 4
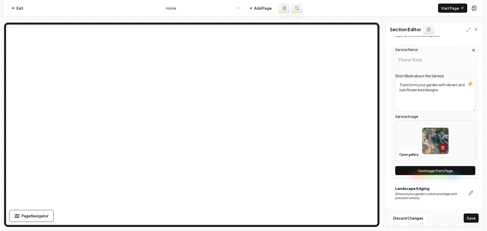
drag, startPoint x: 436, startPoint y: 168, endPoint x: 448, endPoint y: 177, distance: 14.8
click at [436, 168] on button "Use Image from Page" at bounding box center [435, 170] width 80 height 9
click at [470, 190] on button "button" at bounding box center [471, 193] width 12 height 21
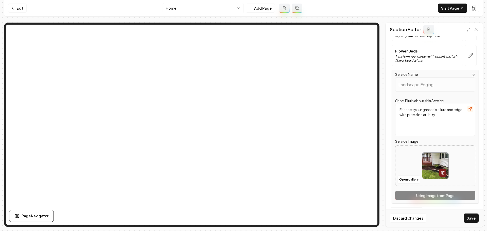
click at [443, 195] on div "Service Name Landscape Edging Short Blurb about this Service Enhance your garde…" at bounding box center [435, 136] width 87 height 133
drag, startPoint x: 470, startPoint y: 215, endPoint x: 461, endPoint y: 211, distance: 10.0
click at [470, 215] on button "Save" at bounding box center [471, 218] width 15 height 9
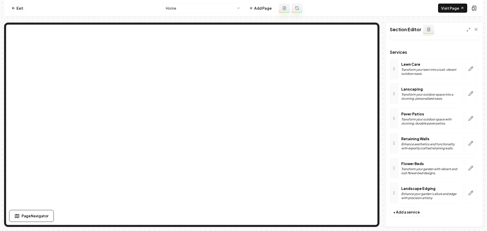
scroll to position [0, 0]
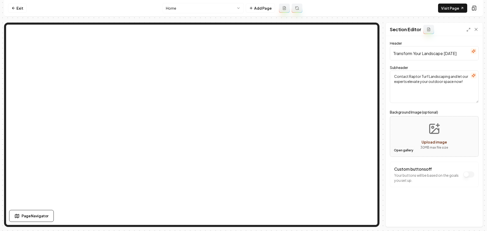
click at [398, 150] on button "Open gallery" at bounding box center [403, 150] width 23 height 8
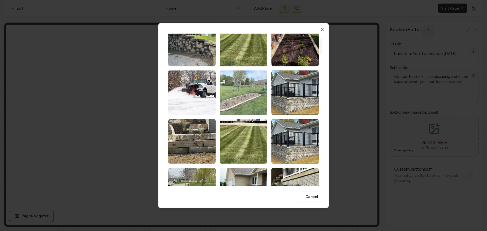
scroll to position [76, 0]
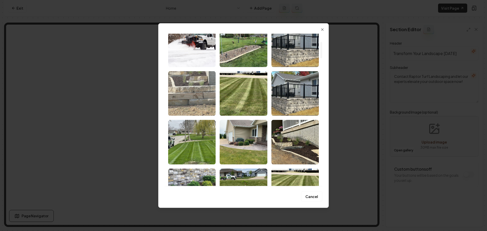
click at [203, 86] on img "Select image image_689641775c7cd75eb8be93bc.jpg" at bounding box center [191, 93] width 47 height 45
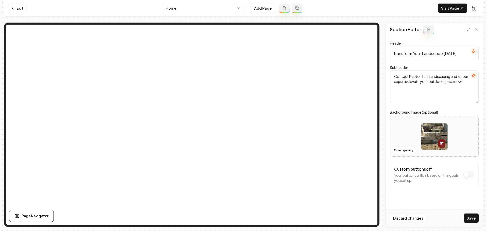
drag, startPoint x: 474, startPoint y: 217, endPoint x: 426, endPoint y: 199, distance: 51.3
click at [474, 217] on button "Save" at bounding box center [471, 218] width 15 height 9
drag, startPoint x: 165, startPoint y: 203, endPoint x: 453, endPoint y: 10, distance: 346.5
click at [453, 10] on link "Visit Page" at bounding box center [452, 8] width 29 height 9
click at [201, 6] on html "Computer Required This feature is only available on a computer. Please switch t…" at bounding box center [243, 115] width 487 height 231
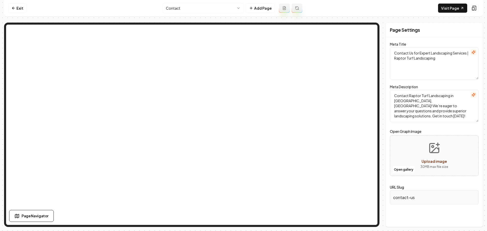
click at [203, 9] on html "Computer Required This feature is only available on a computer. Please switch t…" at bounding box center [243, 115] width 487 height 231
click at [209, 13] on nav "Exit About Us Add Page Visit Page" at bounding box center [243, 8] width 479 height 16
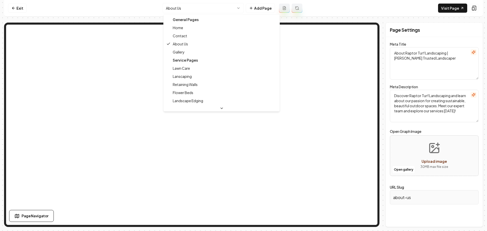
click at [210, 11] on html "Computer Required This feature is only available on a computer. Please switch t…" at bounding box center [243, 115] width 487 height 231
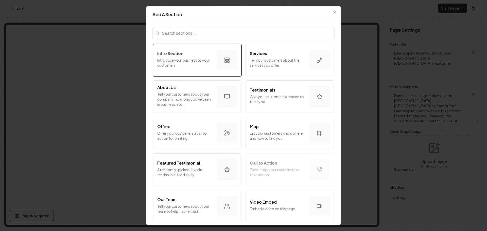
click at [183, 63] on p "Introduce your business to your customers." at bounding box center [185, 63] width 56 height 10
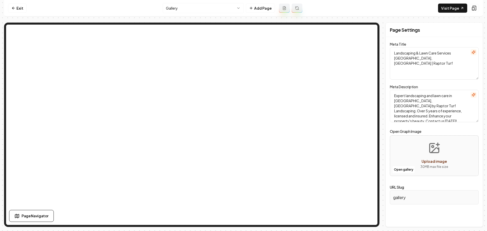
click at [284, 9] on icon at bounding box center [284, 8] width 4 height 4
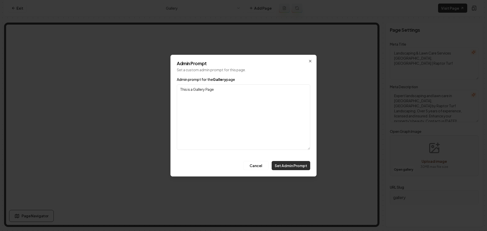
type textarea "This is a Gallery Page"
click at [287, 166] on button "Set Admin Prompt" at bounding box center [291, 165] width 39 height 9
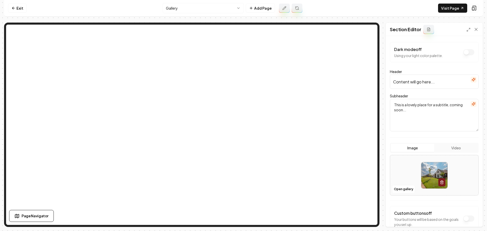
click at [472, 81] on icon "button" at bounding box center [474, 80] width 4 height 4
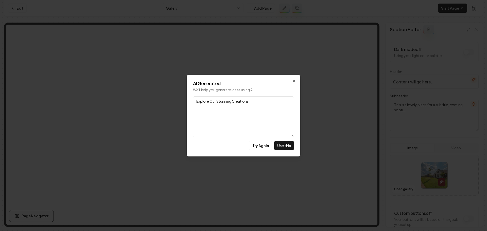
click at [288, 142] on button "Use this" at bounding box center [284, 145] width 20 height 9
type input "Explore Our Stunning Creations"
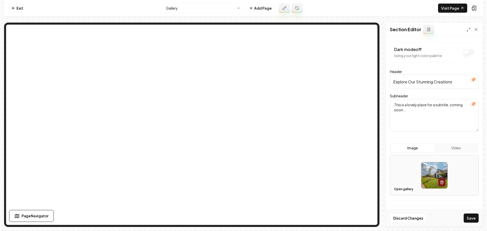
click at [472, 105] on icon "button" at bounding box center [474, 104] width 4 height 4
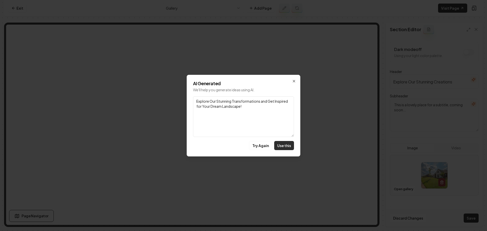
click at [285, 144] on button "Use this" at bounding box center [284, 145] width 20 height 9
type textarea "Explore Our Stunning Transformations and Get Inspired for Your Dream Landscape!"
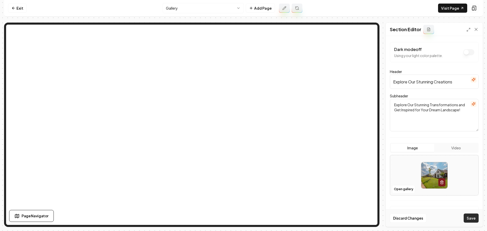
click at [468, 219] on button "Save" at bounding box center [471, 218] width 15 height 9
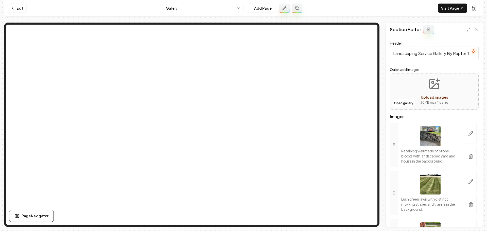
click at [426, 54] on input "Landscaping Service Gallery By Raptor Turf Landscaping" at bounding box center [434, 53] width 89 height 14
click at [427, 54] on input "Landscaping Service Gallery By Raptor Turf Landscaping" at bounding box center [434, 53] width 89 height 14
click at [427, 53] on input "Landscaping Service Gallery By Raptor Turf Landscaping" at bounding box center [434, 53] width 89 height 14
click at [471, 220] on button "Save" at bounding box center [471, 218] width 15 height 9
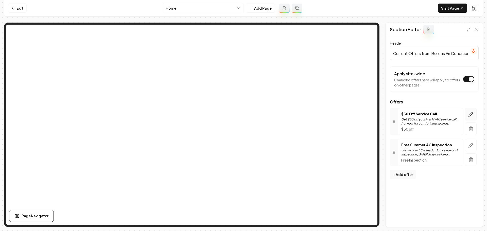
click at [470, 114] on icon "button" at bounding box center [470, 114] width 5 height 5
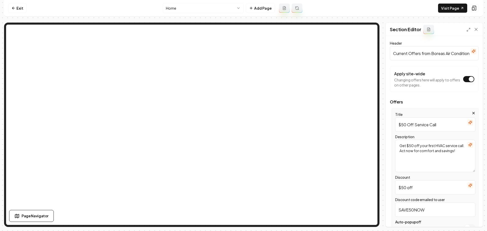
click at [411, 188] on input "$50 off" at bounding box center [435, 187] width 80 height 14
paste input "$250 O"
type input "$250 OFF"
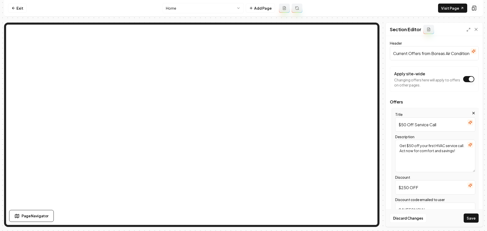
click at [425, 123] on input "$50 Off Service Call" at bounding box center [435, 124] width 80 height 14
click at [424, 123] on input "$50 Off Service Call" at bounding box center [435, 124] width 80 height 14
paste input "Full Replacement"
type input "Full Replacement"
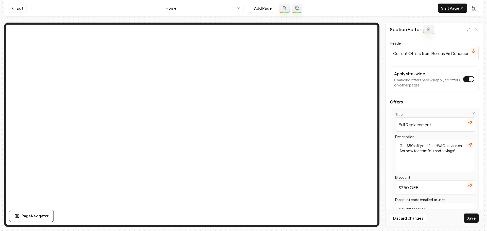
click at [469, 145] on icon "button" at bounding box center [470, 144] width 3 height 3
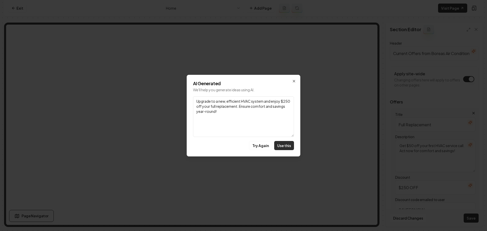
click at [286, 145] on button "Use this" at bounding box center [284, 145] width 20 height 9
type textarea "Upgrade to a new, efficient HVAC system and enjoy $250 off your full replacemen…"
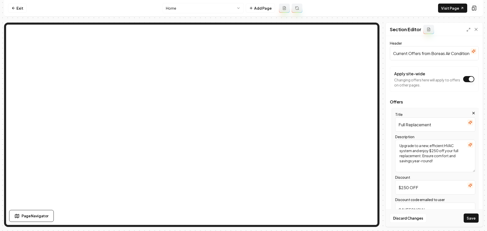
click at [468, 124] on icon "button" at bounding box center [470, 123] width 4 height 4
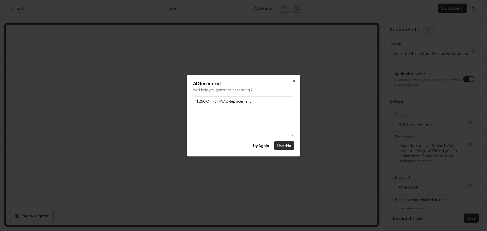
click at [287, 146] on button "Use this" at bounding box center [284, 145] width 20 height 9
type input "$250 Off Full HVAC Replacement"
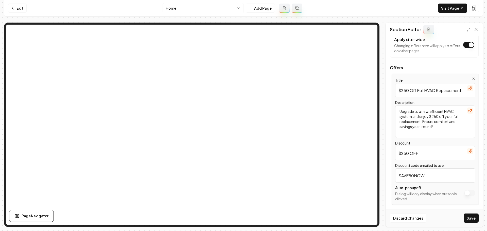
scroll to position [80, 0]
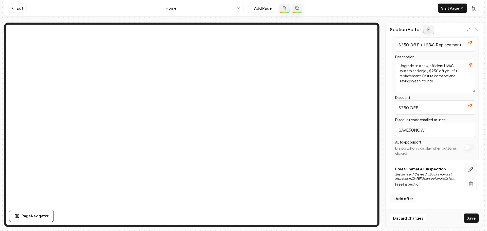
click at [468, 169] on icon "button" at bounding box center [470, 169] width 5 height 5
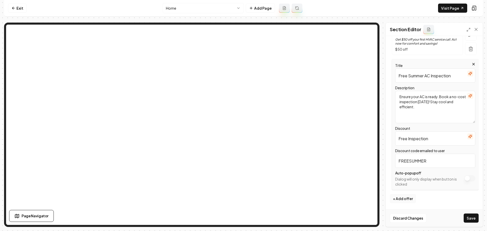
click at [414, 140] on input "Free Inspection" at bounding box center [435, 138] width 80 height 14
click at [414, 139] on input "Free Inspection" at bounding box center [435, 138] width 80 height 14
paste input "$50 Off"
type input "$50 OFF"
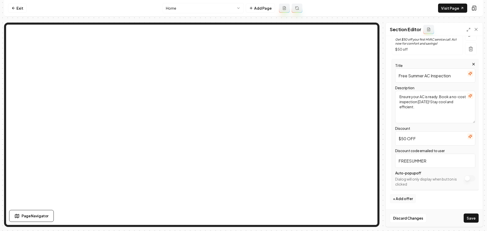
click at [416, 75] on input "Free Summer AC Inspection" at bounding box center [435, 75] width 80 height 14
paste input "Major Repairs"
type input "for Major Repairs"
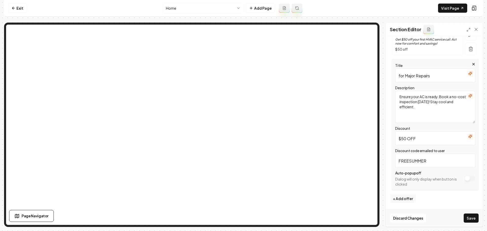
click at [468, 96] on icon "button" at bounding box center [470, 96] width 4 height 4
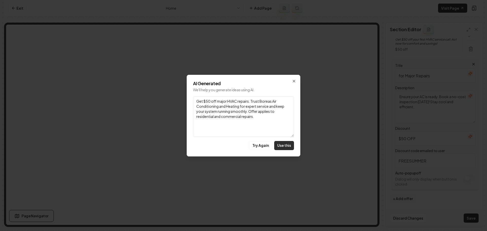
click at [281, 146] on button "Use this" at bounding box center [284, 145] width 20 height 9
type textarea "Get $50 off major HVAC repairs. Trust Boreas Air Conditioning and Heating for e…"
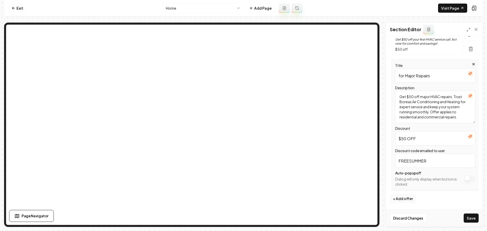
click at [468, 74] on icon "button" at bounding box center [470, 74] width 4 height 4
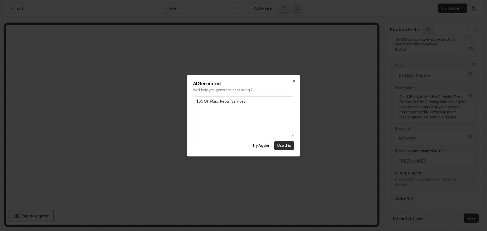
click at [287, 146] on button "Use this" at bounding box center [284, 145] width 20 height 9
type input "$50 Off Major Repair Services"
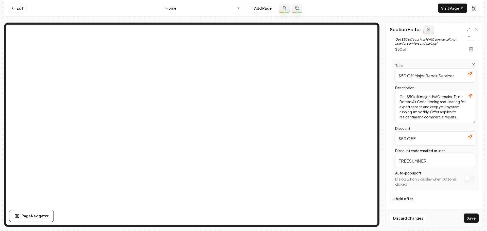
click at [402, 198] on button "+ Add offer" at bounding box center [403, 198] width 26 height 9
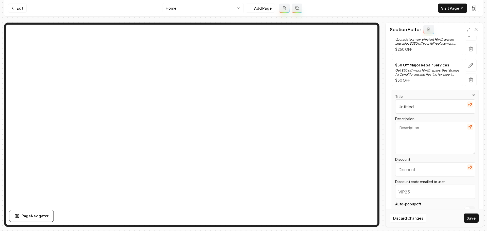
click at [418, 108] on input "Untitled" at bounding box center [435, 106] width 80 height 14
paste input "First time Customer"
type input "First time Customer"
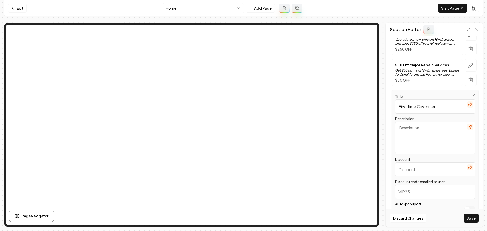
click at [419, 167] on input "Discount" at bounding box center [435, 169] width 80 height 14
paste input "$20 Off"
type input "$20 Off"
click at [417, 191] on input "Discount code emailed to user" at bounding box center [435, 192] width 80 height 14
type input "FIRST20"
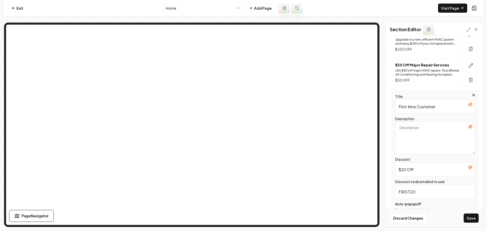
click at [416, 107] on input "First time Customer" at bounding box center [435, 106] width 80 height 14
paste input "A/C Tune Up"
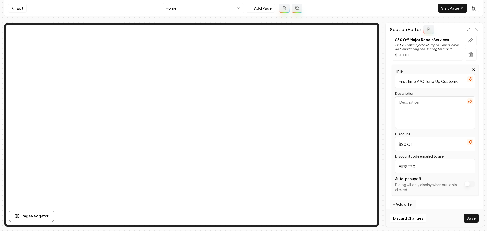
type input "First time A/C Tune Up Customer"
click at [468, 102] on icon "button" at bounding box center [470, 101] width 4 height 4
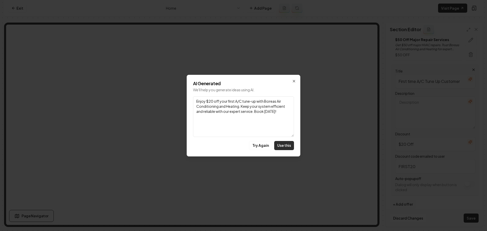
click at [284, 145] on button "Use this" at bounding box center [284, 145] width 20 height 9
type textarea "Enjoy $20 off your first A/C tune-up with Boreas Air Conditioning and Heating. …"
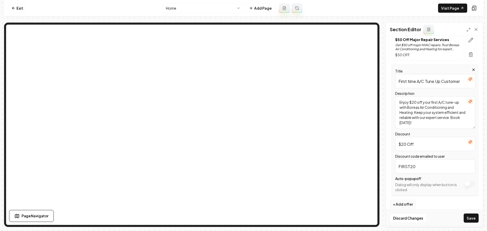
click at [468, 80] on icon "button" at bounding box center [470, 79] width 4 height 4
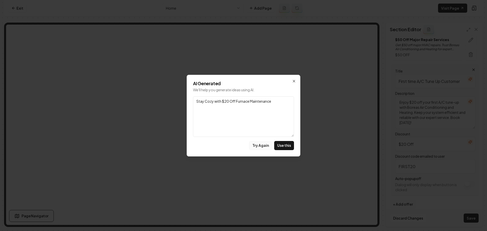
click at [256, 146] on button "Try Again" at bounding box center [260, 145] width 23 height 9
click at [286, 145] on button "Use this" at bounding box center [284, 145] width 20 height 9
type input "$20 Off Your First A/C Tune-Up"
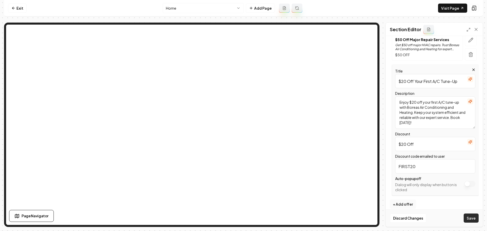
click at [470, 217] on button "Save" at bounding box center [471, 218] width 15 height 9
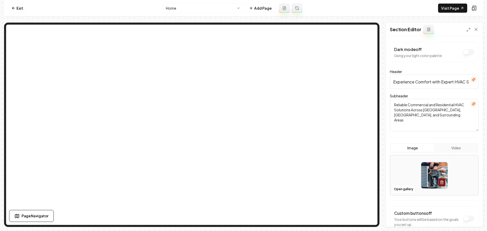
click at [205, 9] on html "Computer Required This feature is only available on a computer. Please switch t…" at bounding box center [243, 115] width 487 height 231
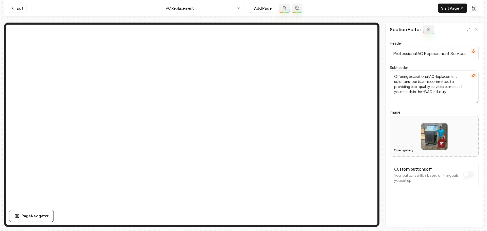
click at [405, 151] on button "Open gallery" at bounding box center [403, 150] width 23 height 8
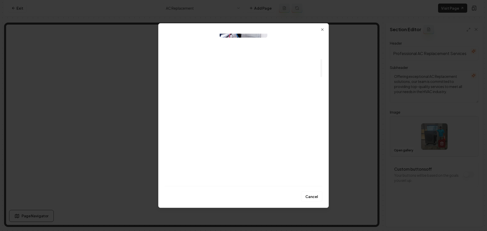
scroll to position [228, 0]
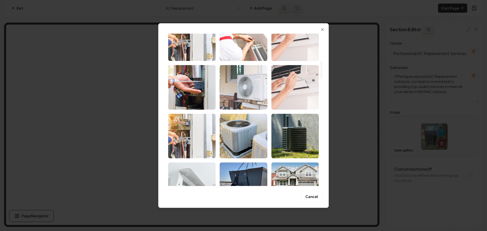
click at [240, 93] on img "Select image image_6893f0375c7cd75eb8861c56.jpeg" at bounding box center [243, 87] width 47 height 45
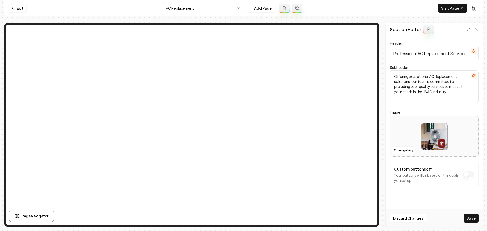
click at [470, 217] on button "Save" at bounding box center [471, 218] width 15 height 9
click at [221, 10] on html "Computer Required This feature is only available on a computer. Please switch t…" at bounding box center [243, 115] width 487 height 231
click at [395, 151] on button "Open gallery" at bounding box center [403, 150] width 23 height 8
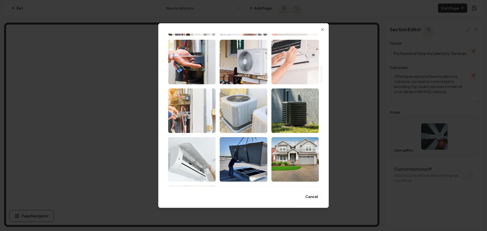
scroll to position [279, 0]
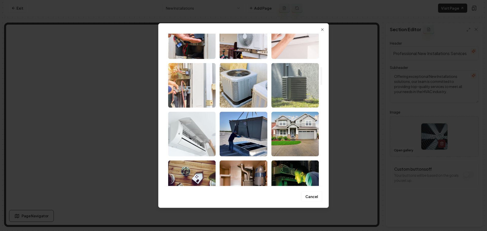
click at [291, 91] on img "Select image image_6893f0175c7cd75eb885ad75.jpeg" at bounding box center [294, 85] width 47 height 45
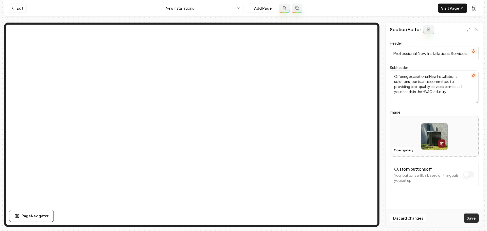
click at [473, 218] on button "Save" at bounding box center [471, 218] width 15 height 9
click at [203, 12] on html "Computer Required This feature is only available on a computer. Please switch t…" at bounding box center [243, 115] width 487 height 231
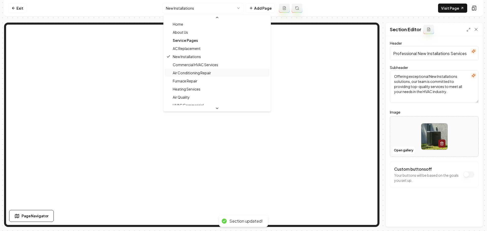
scroll to position [25, 0]
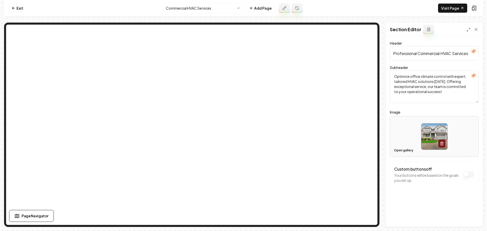
click at [400, 152] on button "Open gallery" at bounding box center [403, 150] width 23 height 8
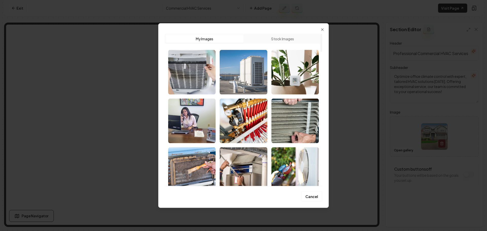
click at [244, 84] on img "Select image image_6893f1c95c7cd75eb88ceeb8.jpeg" at bounding box center [243, 72] width 47 height 45
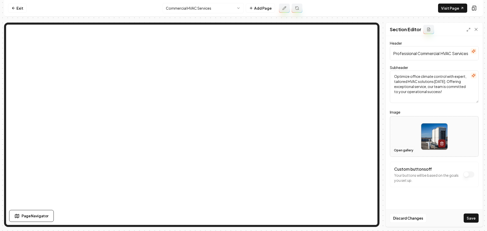
click at [401, 150] on button "Open gallery" at bounding box center [403, 150] width 23 height 8
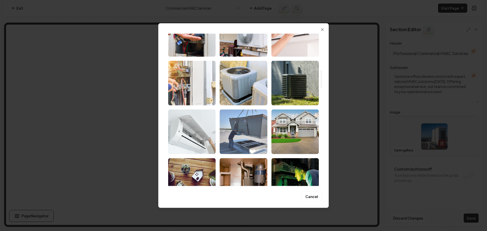
scroll to position [304, 0]
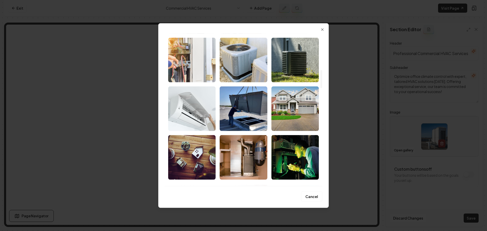
click at [243, 115] on img "Select image image_6893efb35c7cd75eb883d23c.jpg" at bounding box center [243, 108] width 47 height 45
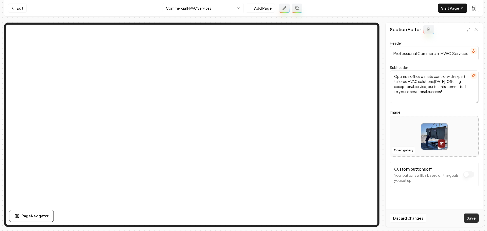
click at [474, 221] on button "Save" at bounding box center [471, 218] width 15 height 9
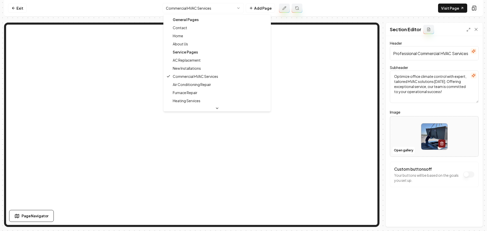
click at [190, 8] on html "Computer Required This feature is only available on a computer. Please switch t…" at bounding box center [243, 115] width 487 height 231
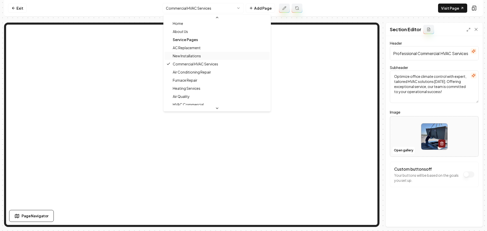
scroll to position [25, 0]
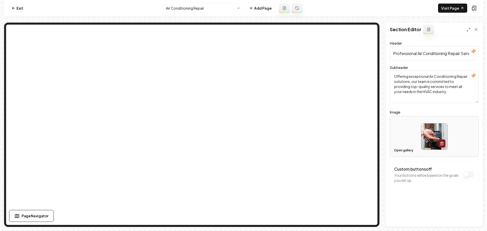
click at [400, 150] on button "Open gallery" at bounding box center [403, 150] width 23 height 8
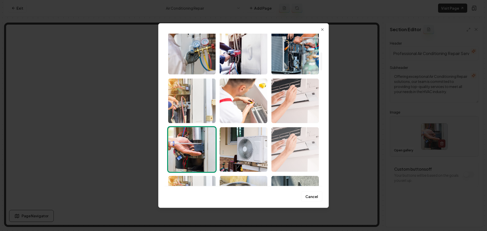
scroll to position [178, 0]
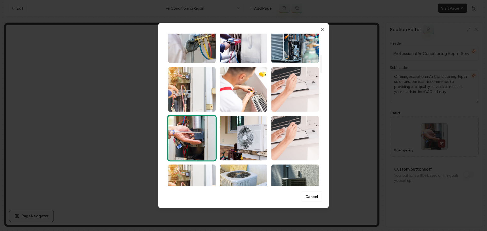
click at [294, 102] on img "Select image image_6893f05d5c7cd75eb886b70e.jpeg" at bounding box center [294, 89] width 47 height 45
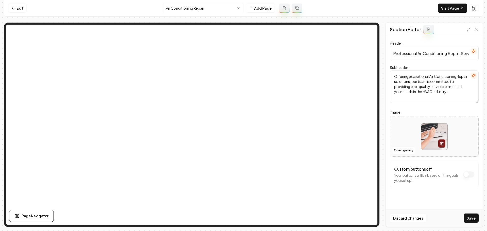
drag, startPoint x: 469, startPoint y: 220, endPoint x: 461, endPoint y: 215, distance: 9.3
click at [469, 220] on button "Save" at bounding box center [471, 218] width 15 height 9
click at [193, 10] on html "Computer Required This feature is only available on a computer. Please switch t…" at bounding box center [243, 115] width 487 height 231
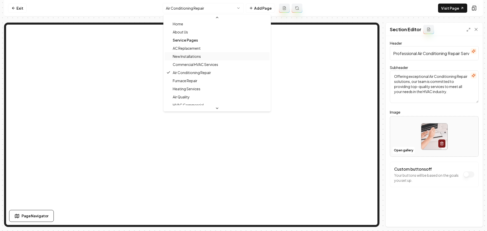
scroll to position [25, 0]
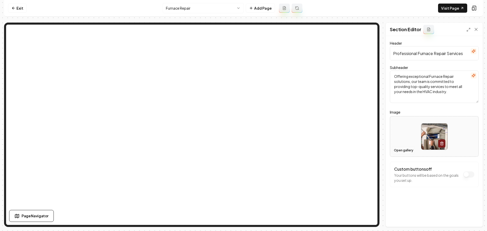
click at [396, 150] on button "Open gallery" at bounding box center [403, 150] width 23 height 8
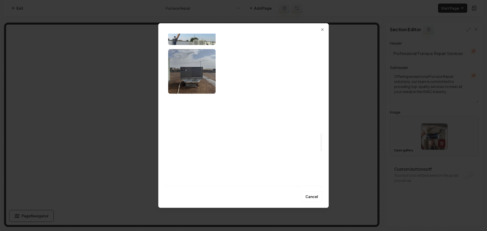
scroll to position [837, 0]
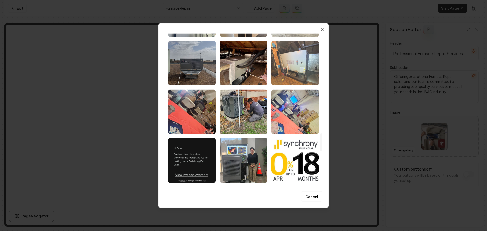
click at [290, 76] on img "Select image image_6893ef2f5c7cd75eb8814c16.jpeg" at bounding box center [294, 63] width 47 height 45
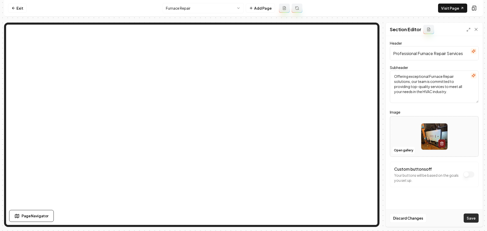
click at [470, 217] on button "Save" at bounding box center [471, 218] width 15 height 9
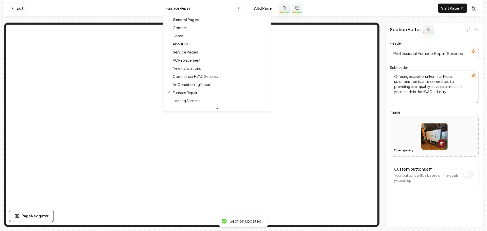
click at [207, 11] on html "Computer Required This feature is only available on a computer. Please switch t…" at bounding box center [243, 115] width 487 height 231
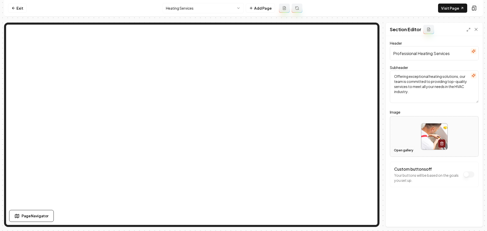
click at [399, 149] on button "Open gallery" at bounding box center [403, 150] width 23 height 8
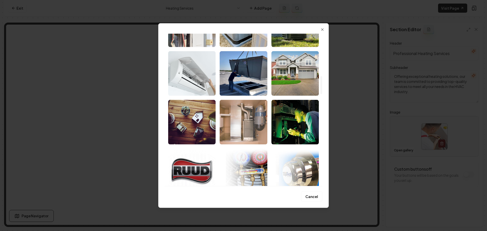
scroll to position [355, 0]
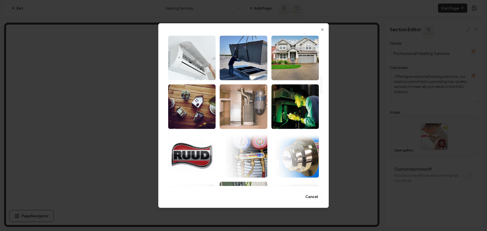
click at [240, 114] on img "Select image image_6893efb35c7cd75eb883d10c.jpeg" at bounding box center [243, 106] width 47 height 45
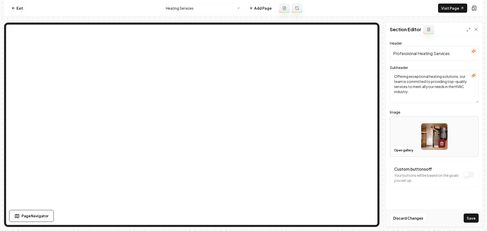
drag, startPoint x: 474, startPoint y: 218, endPoint x: 455, endPoint y: 209, distance: 21.3
click at [474, 218] on button "Save" at bounding box center [471, 218] width 15 height 9
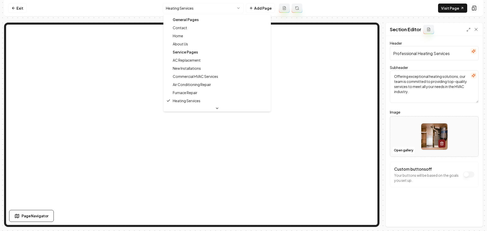
click at [207, 8] on html "Computer Required This feature is only available on a computer. Please switch t…" at bounding box center [243, 115] width 487 height 231
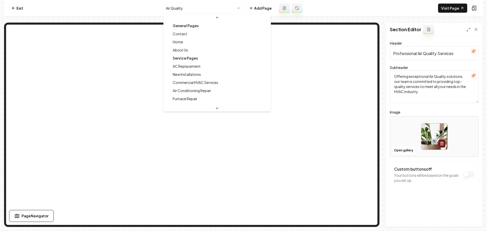
click at [211, 9] on html "Computer Required This feature is only available on a computer. Please switch t…" at bounding box center [243, 115] width 487 height 231
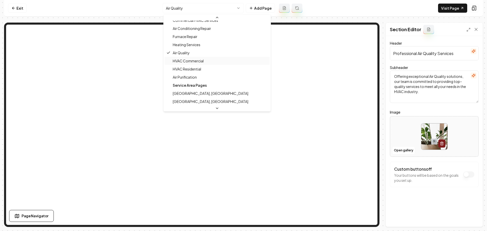
scroll to position [64, 0]
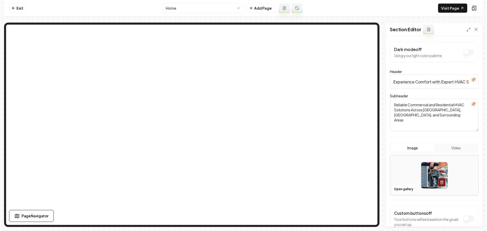
click at [211, 9] on html "Computer Required This feature is only available on a computer. Please switch t…" at bounding box center [243, 115] width 487 height 231
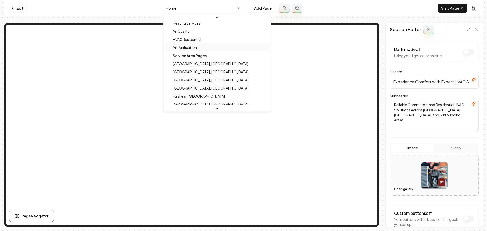
scroll to position [76, 0]
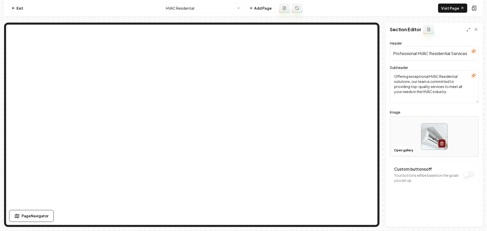
click at [202, 11] on html "Computer Required This feature is only available on a computer. Please switch t…" at bounding box center [243, 115] width 487 height 231
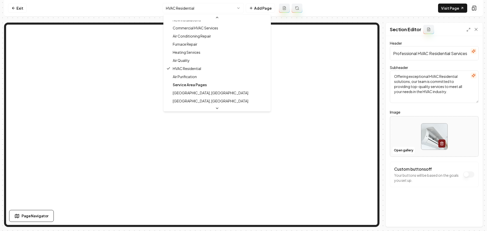
scroll to position [46, 0]
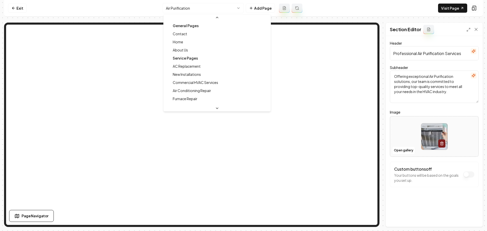
click at [201, 10] on html "Computer Required This feature is only available on a computer. Please switch t…" at bounding box center [243, 115] width 487 height 231
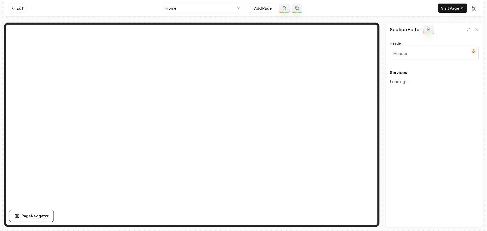
type input "Our Expert HVAC Solutions"
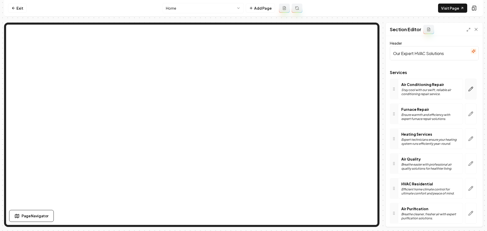
click at [470, 89] on button "button" at bounding box center [471, 89] width 12 height 21
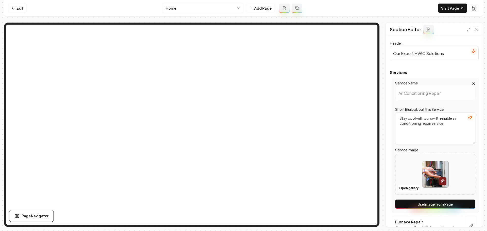
click at [432, 201] on button "Use Image from Page" at bounding box center [435, 204] width 80 height 9
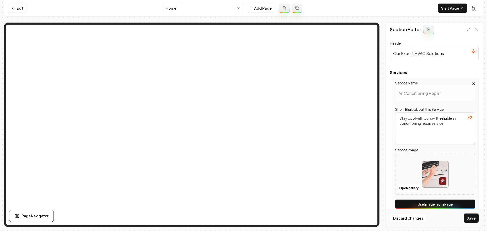
scroll to position [76, 0]
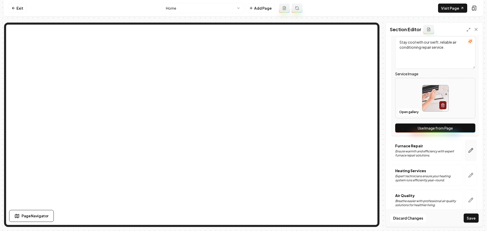
click at [468, 149] on icon "button" at bounding box center [470, 150] width 5 height 5
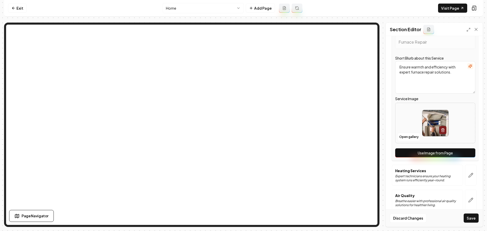
click at [425, 153] on button "Use Image from Page" at bounding box center [435, 152] width 80 height 9
click at [467, 172] on button "button" at bounding box center [471, 175] width 12 height 21
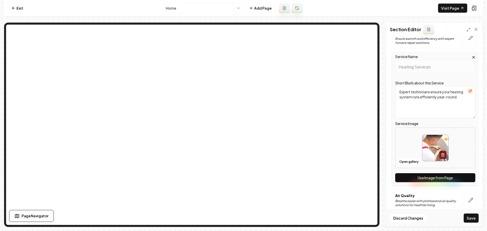
click at [433, 177] on button "Use Image from Page" at bounding box center [435, 177] width 80 height 9
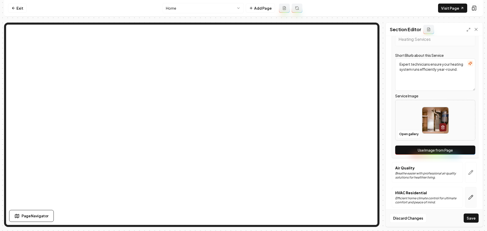
scroll to position [127, 0]
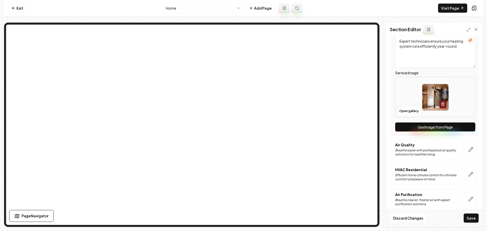
drag, startPoint x: 466, startPoint y: 149, endPoint x: 440, endPoint y: 152, distance: 26.6
click at [468, 149] on icon "button" at bounding box center [470, 149] width 5 height 5
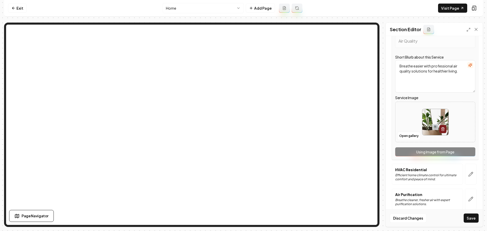
click at [432, 153] on div "Service Name Air Quality Short Blurb about this Service Breathe easier with pro…" at bounding box center [435, 92] width 87 height 133
drag, startPoint x: 469, startPoint y: 175, endPoint x: 455, endPoint y: 175, distance: 14.2
click at [468, 175] on icon "button" at bounding box center [470, 174] width 5 height 5
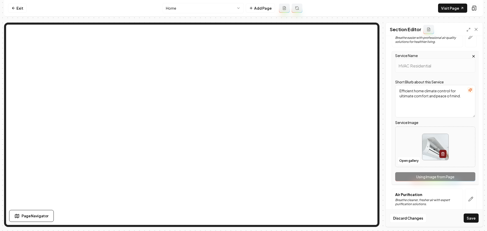
click at [469, 200] on icon "button" at bounding box center [470, 199] width 5 height 5
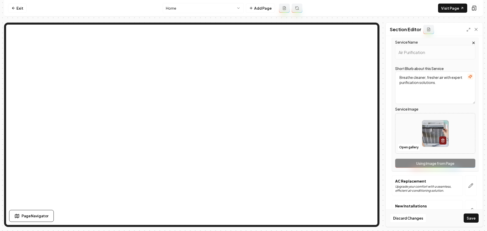
scroll to position [203, 0]
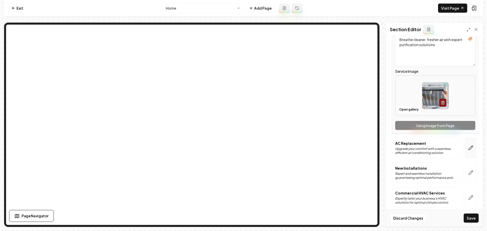
click at [469, 148] on icon "button" at bounding box center [470, 147] width 5 height 5
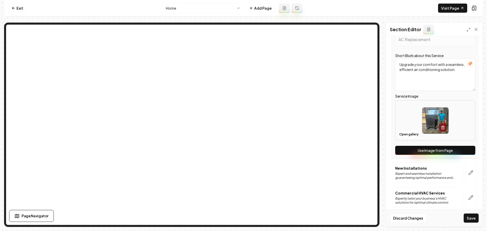
click at [443, 146] on button "Use Image from Page" at bounding box center [435, 150] width 80 height 9
click at [468, 171] on icon "button" at bounding box center [470, 172] width 5 height 5
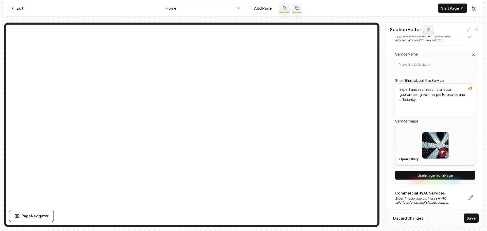
click at [436, 174] on button "Use Image from Page" at bounding box center [435, 175] width 80 height 9
click at [470, 193] on button "button" at bounding box center [471, 197] width 12 height 21
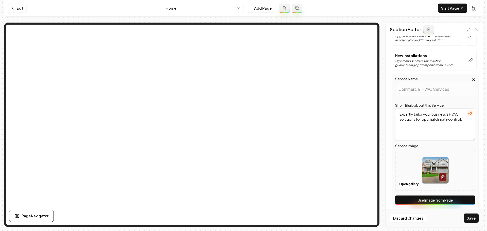
click at [430, 198] on button "Use Image from Page" at bounding box center [435, 200] width 80 height 9
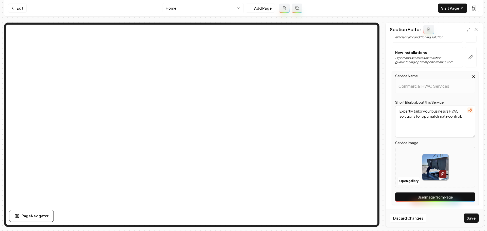
scroll to position [208, 0]
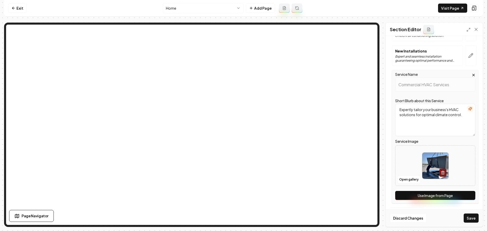
click at [469, 217] on button "Save" at bounding box center [471, 218] width 15 height 9
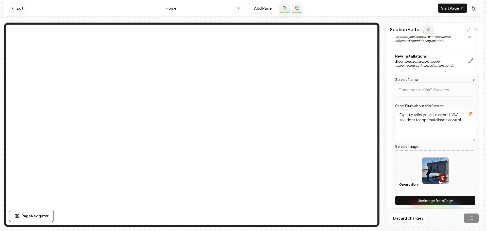
scroll to position [95, 0]
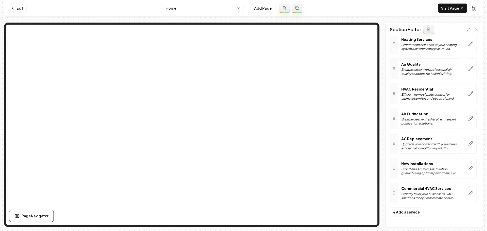
click at [191, 9] on html "Computer Required This feature is only available on a computer. Please switch t…" at bounding box center [243, 115] width 487 height 231
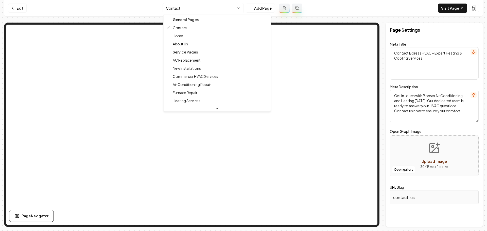
click at [202, 10] on html "Computer Required This feature is only available on a computer. Please switch t…" at bounding box center [243, 115] width 487 height 231
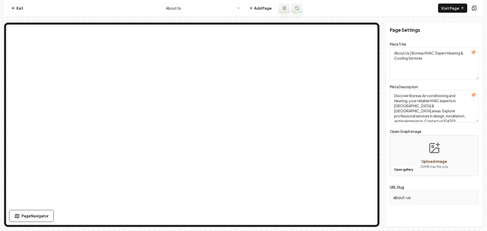
click at [205, 10] on html "Computer Required This feature is only available on a computer. Please switch t…" at bounding box center [243, 115] width 487 height 231
